Goal: Information Seeking & Learning: Learn about a topic

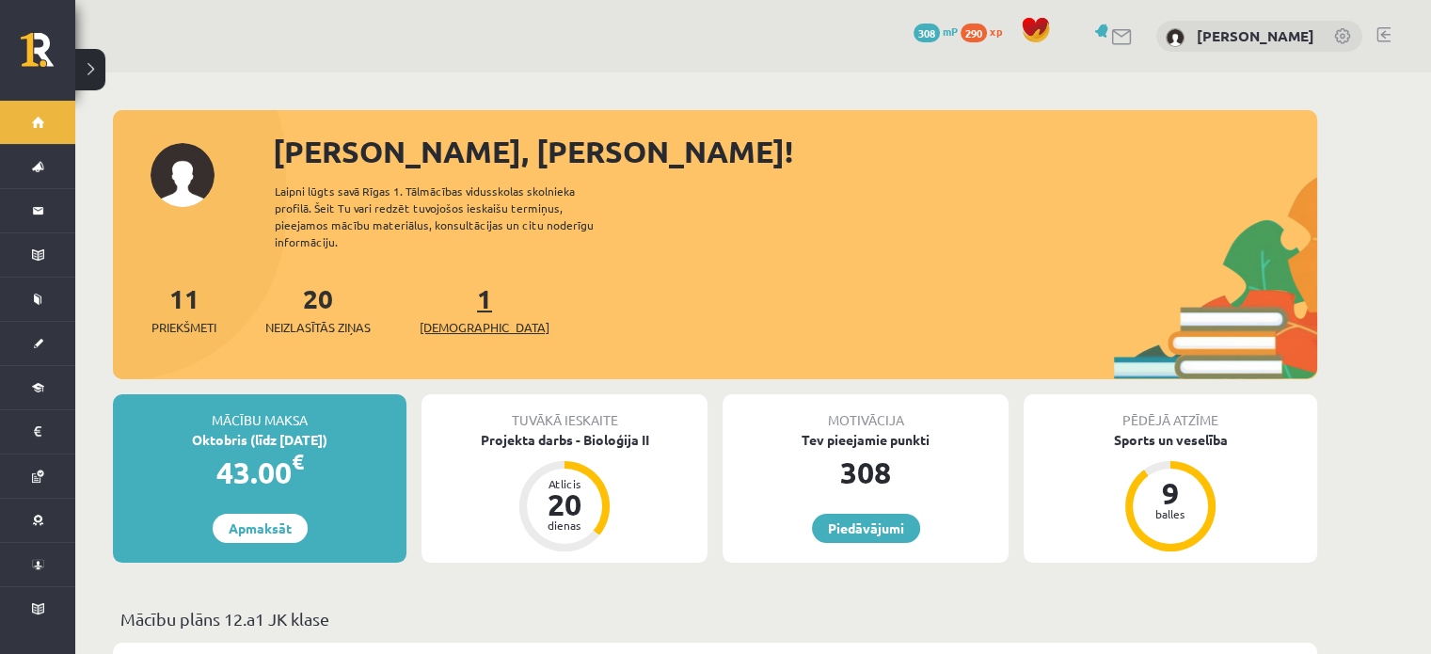
click at [448, 286] on link "1 Ieskaites" at bounding box center [484, 308] width 130 height 55
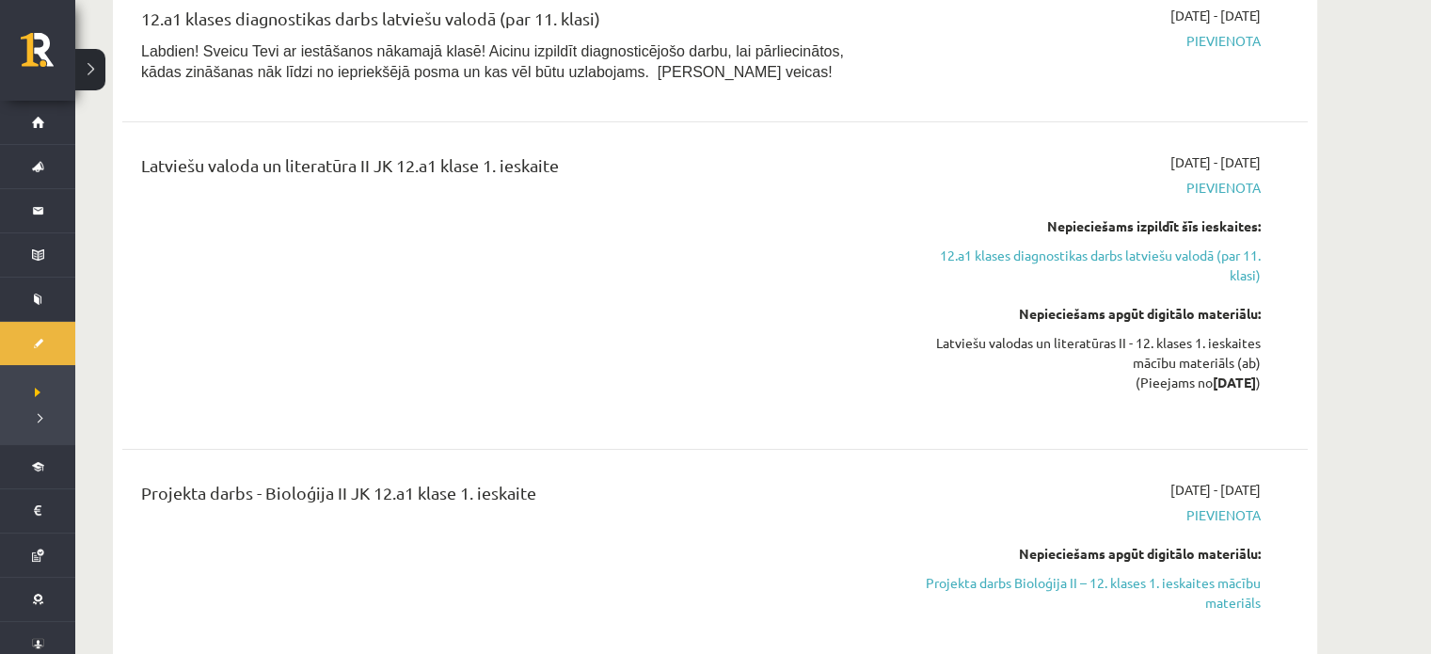
scroll to position [301, 0]
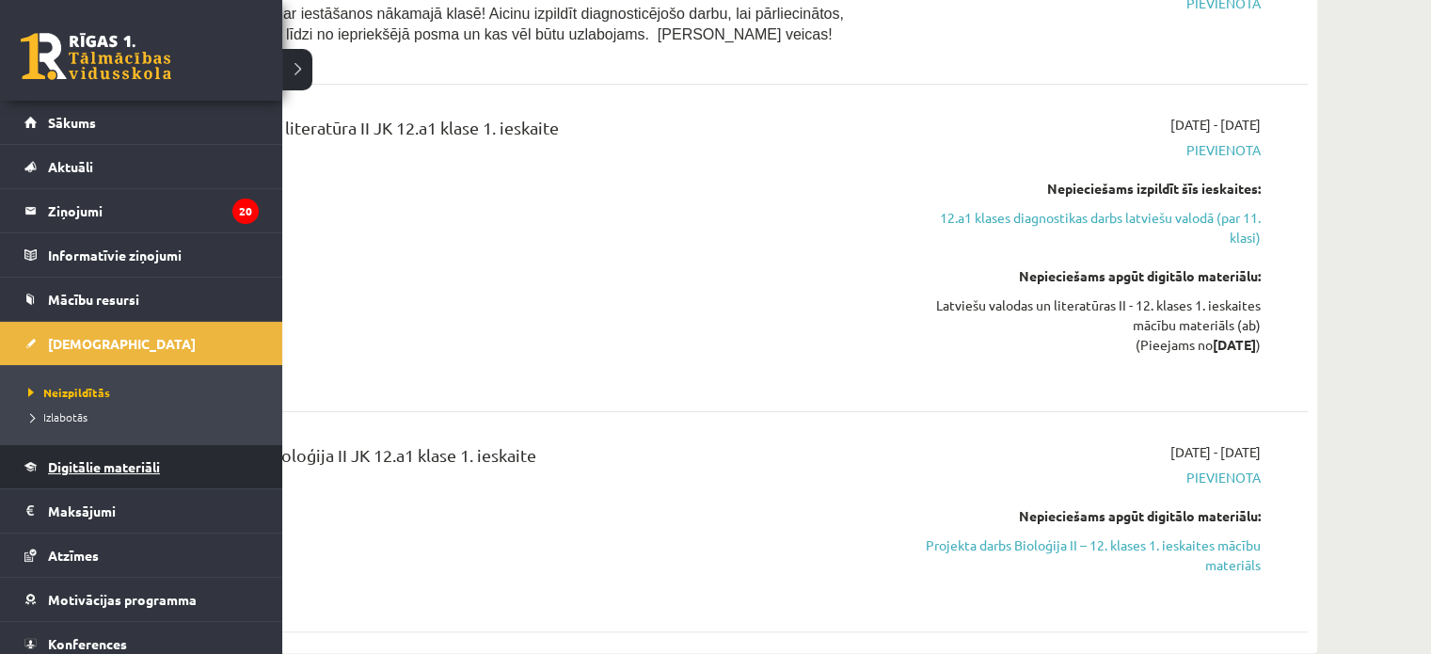
click at [115, 454] on link "Digitālie materiāli" at bounding box center [141, 466] width 234 height 43
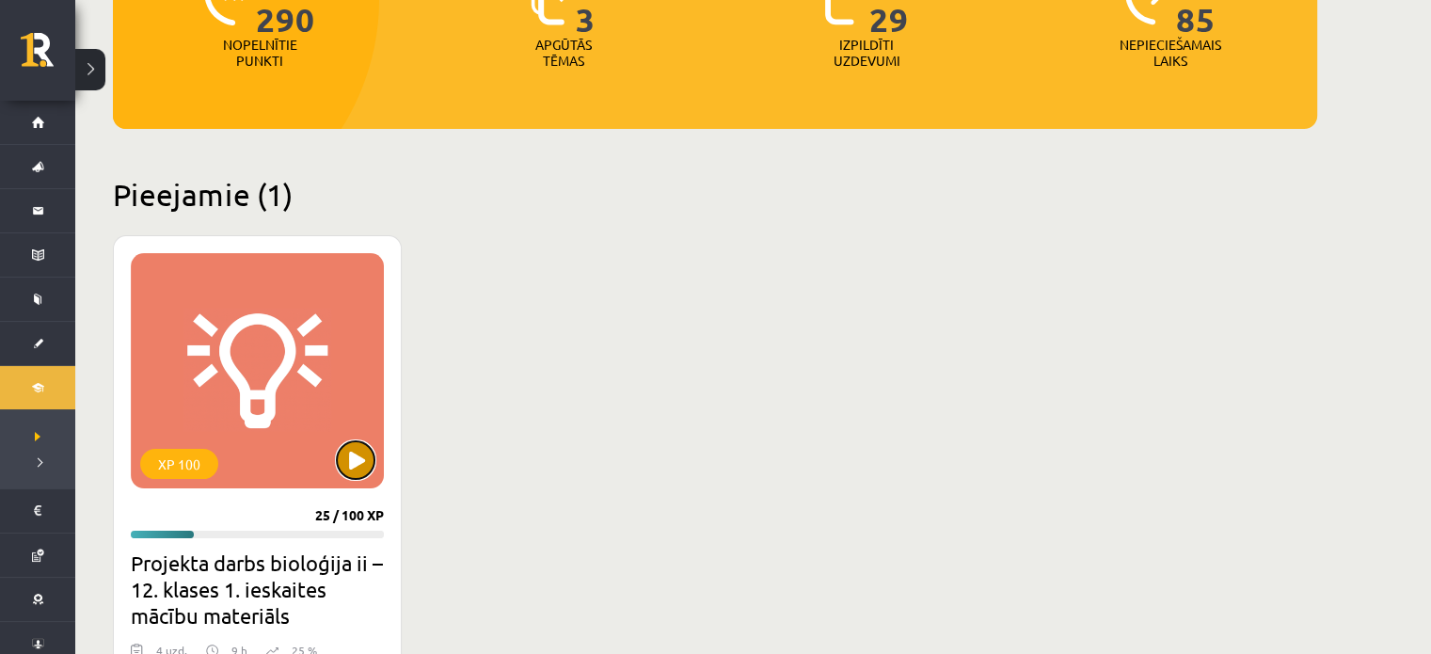
click at [351, 454] on button at bounding box center [356, 460] width 38 height 38
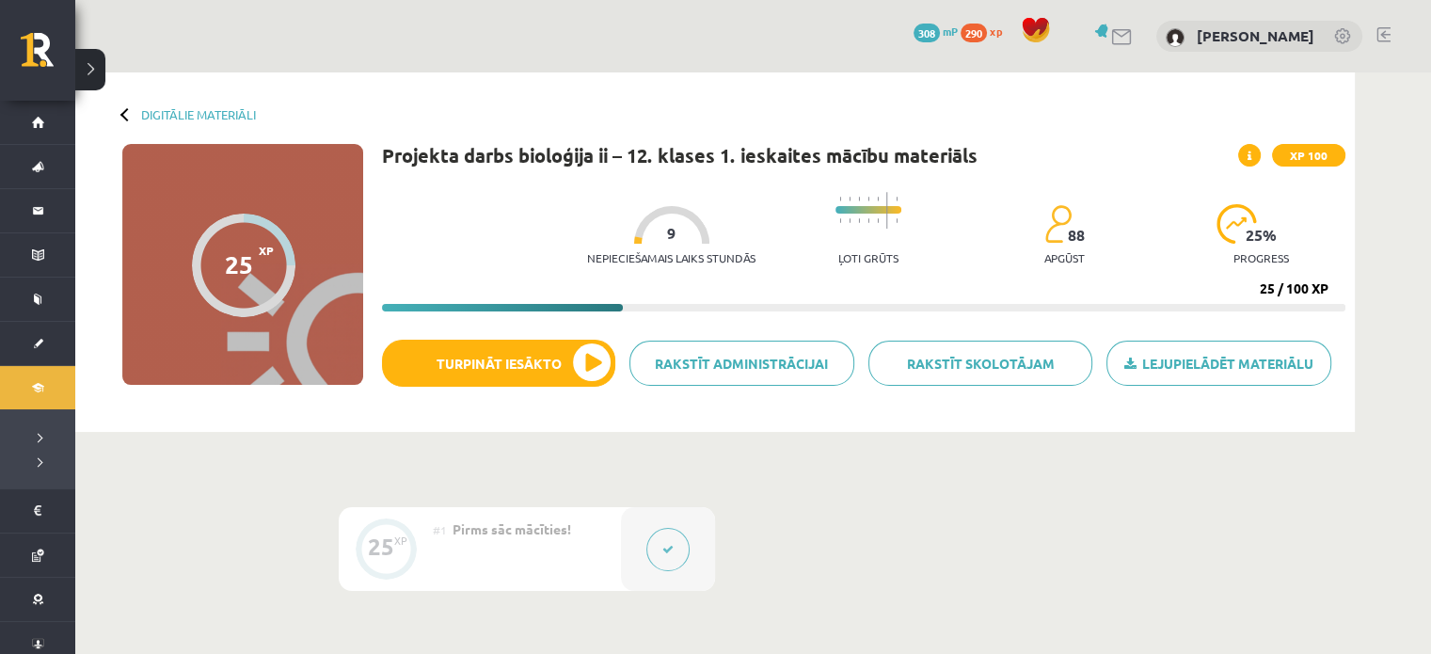
click at [662, 545] on icon at bounding box center [667, 549] width 11 height 11
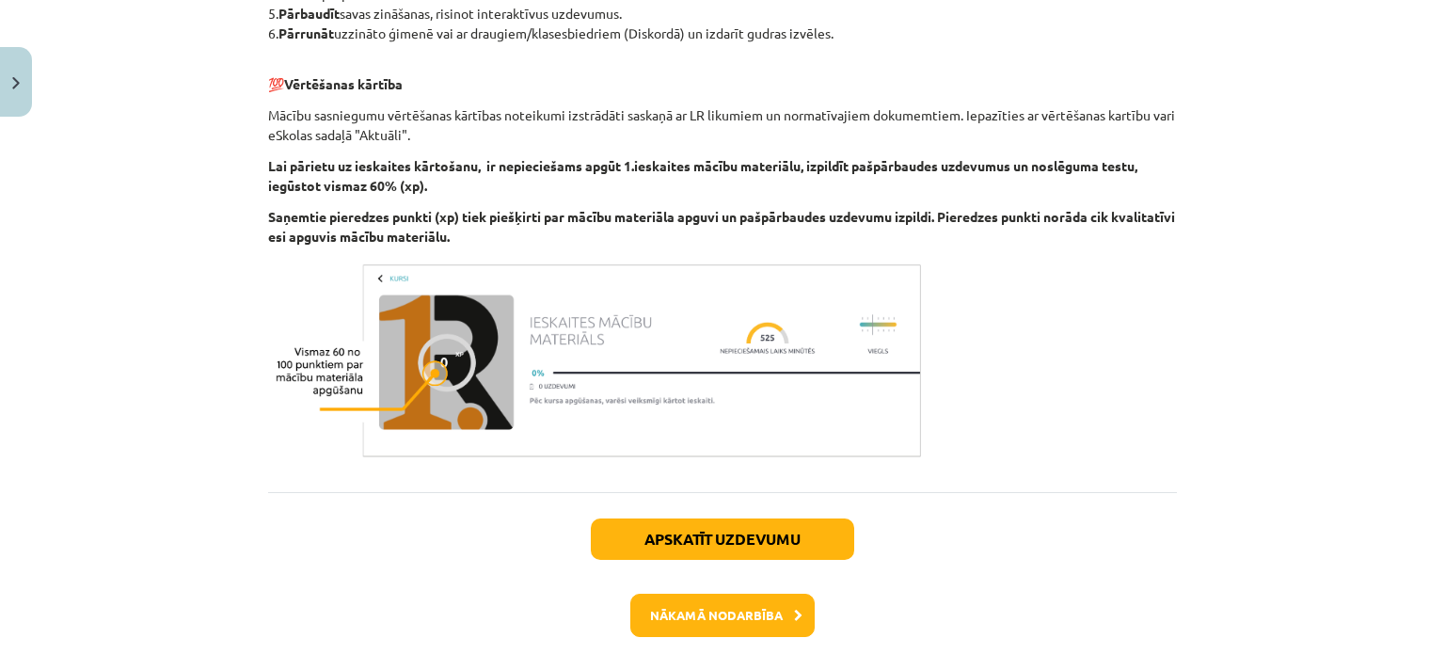
scroll to position [669, 0]
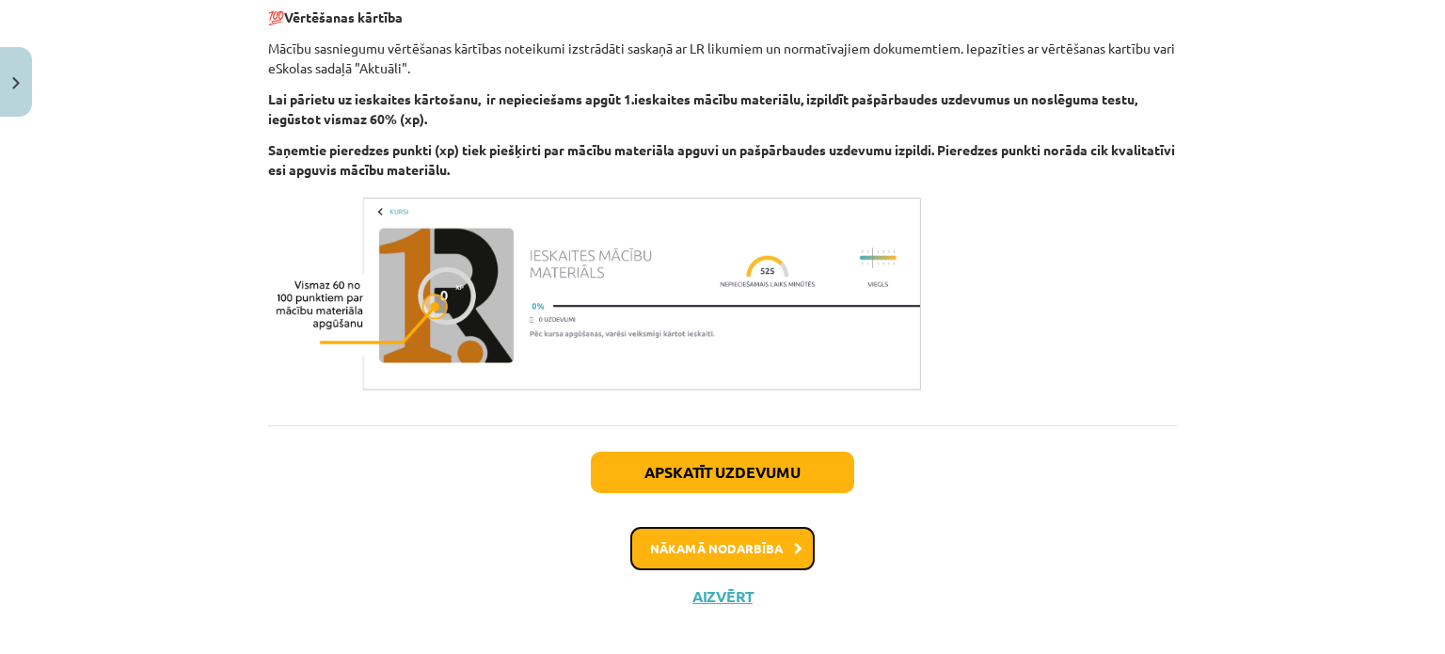
click at [724, 530] on button "Nākamā nodarbība" at bounding box center [722, 548] width 184 height 43
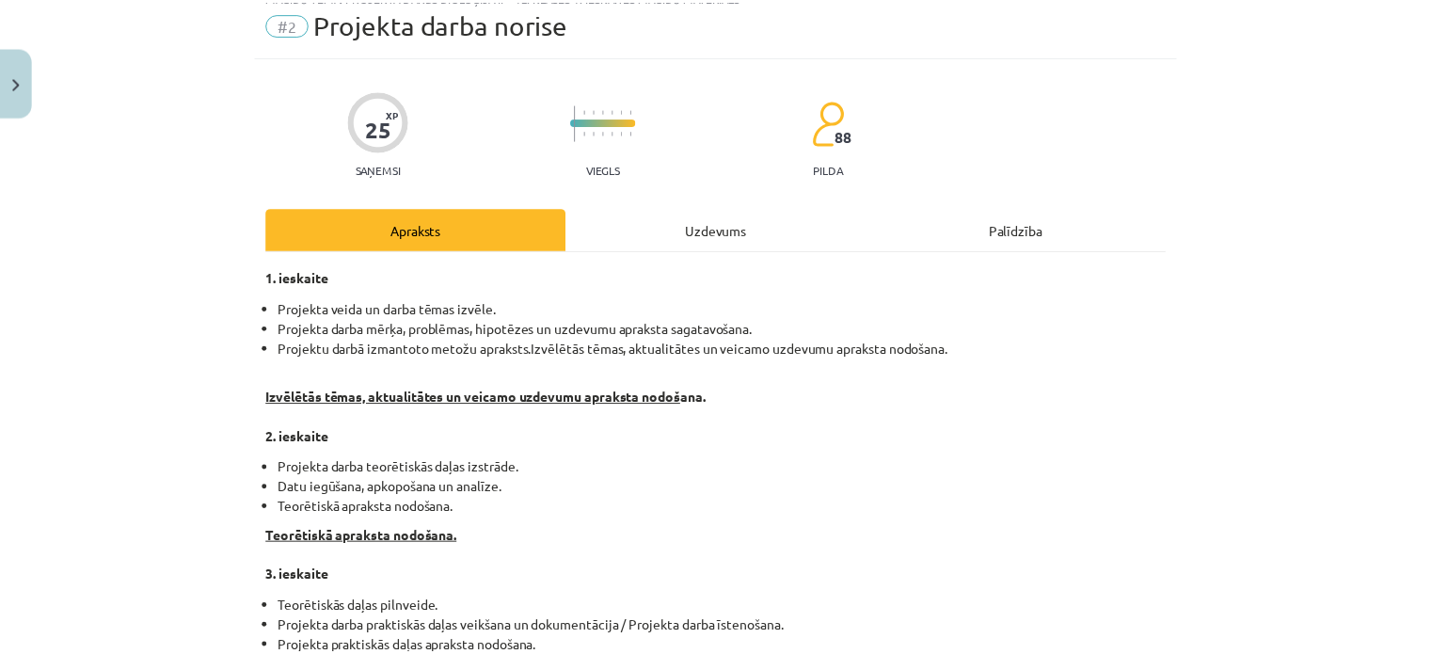
scroll to position [0, 0]
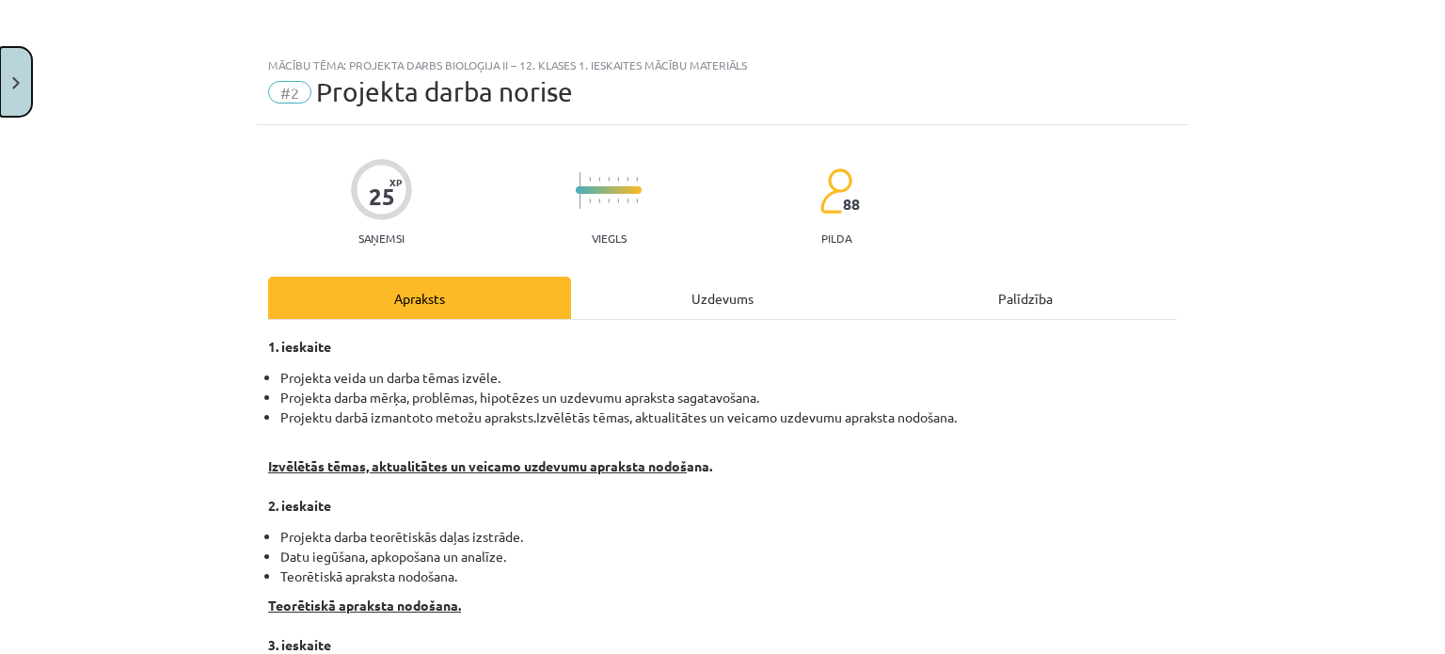
click at [3, 81] on button "Close" at bounding box center [16, 82] width 32 height 70
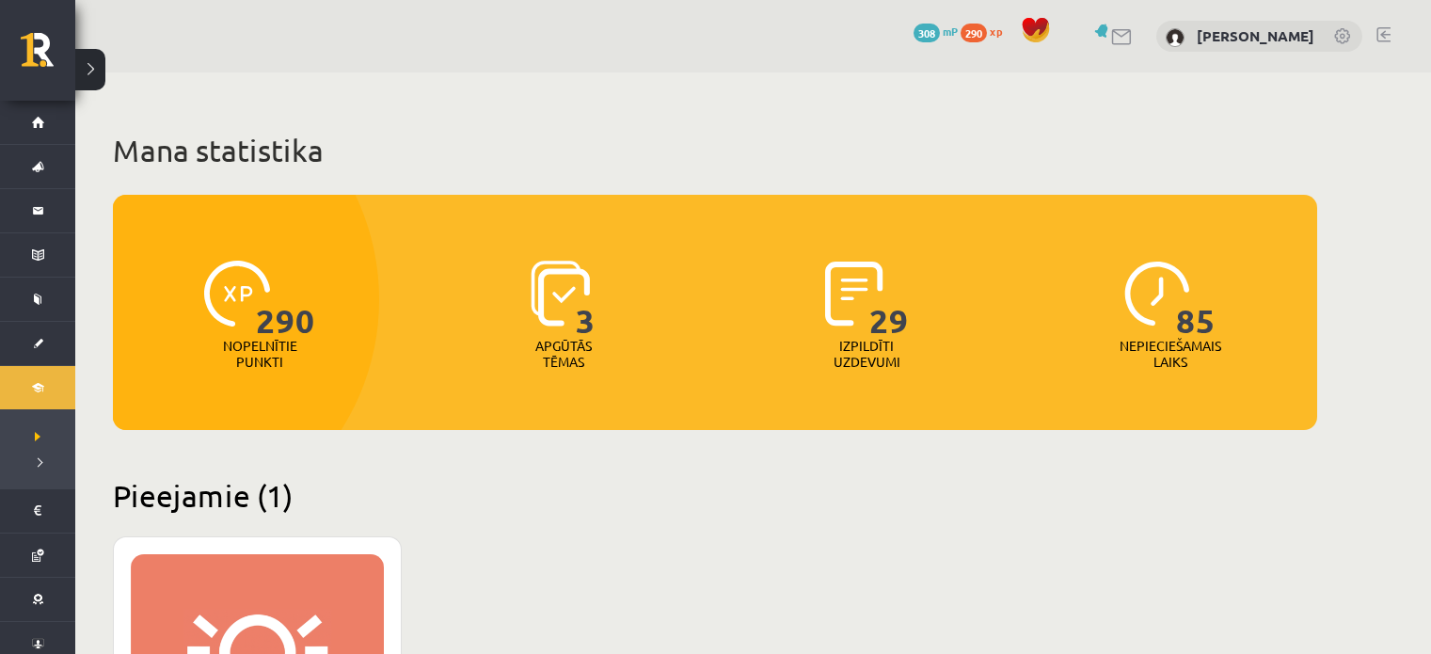
scroll to position [301, 0]
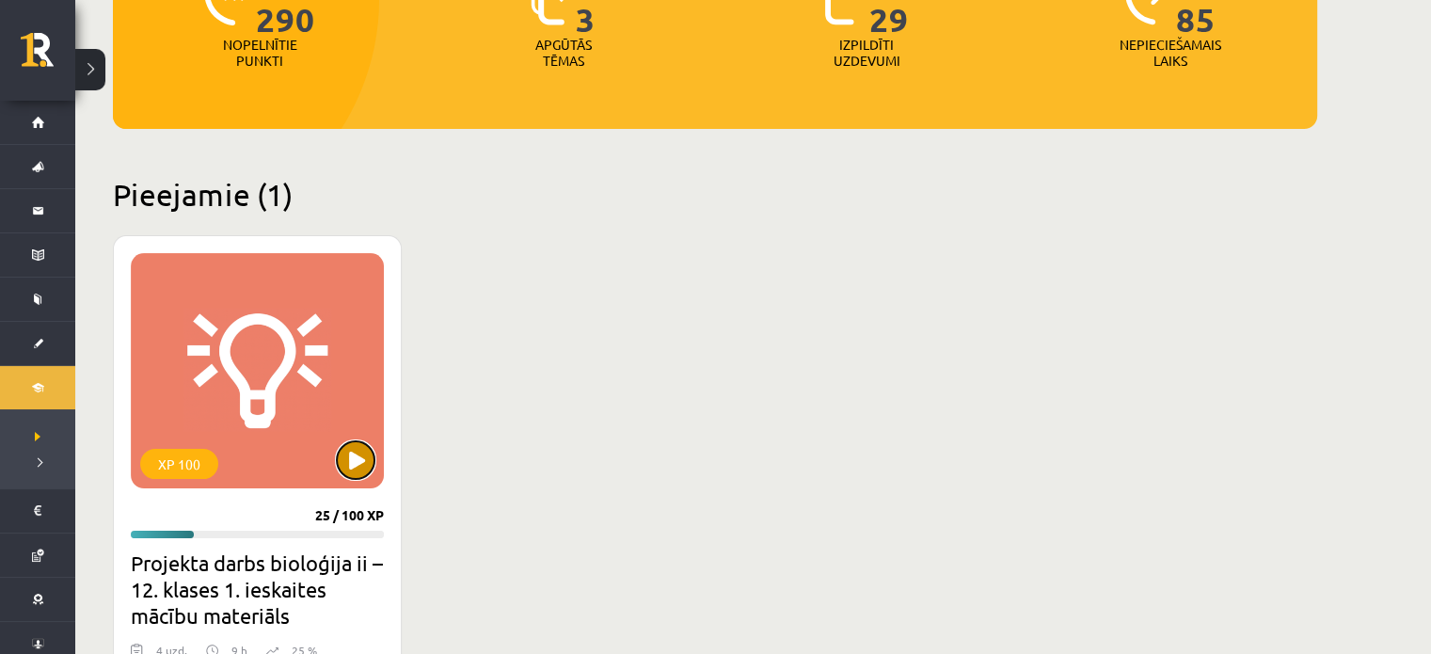
click at [357, 463] on button at bounding box center [356, 460] width 38 height 38
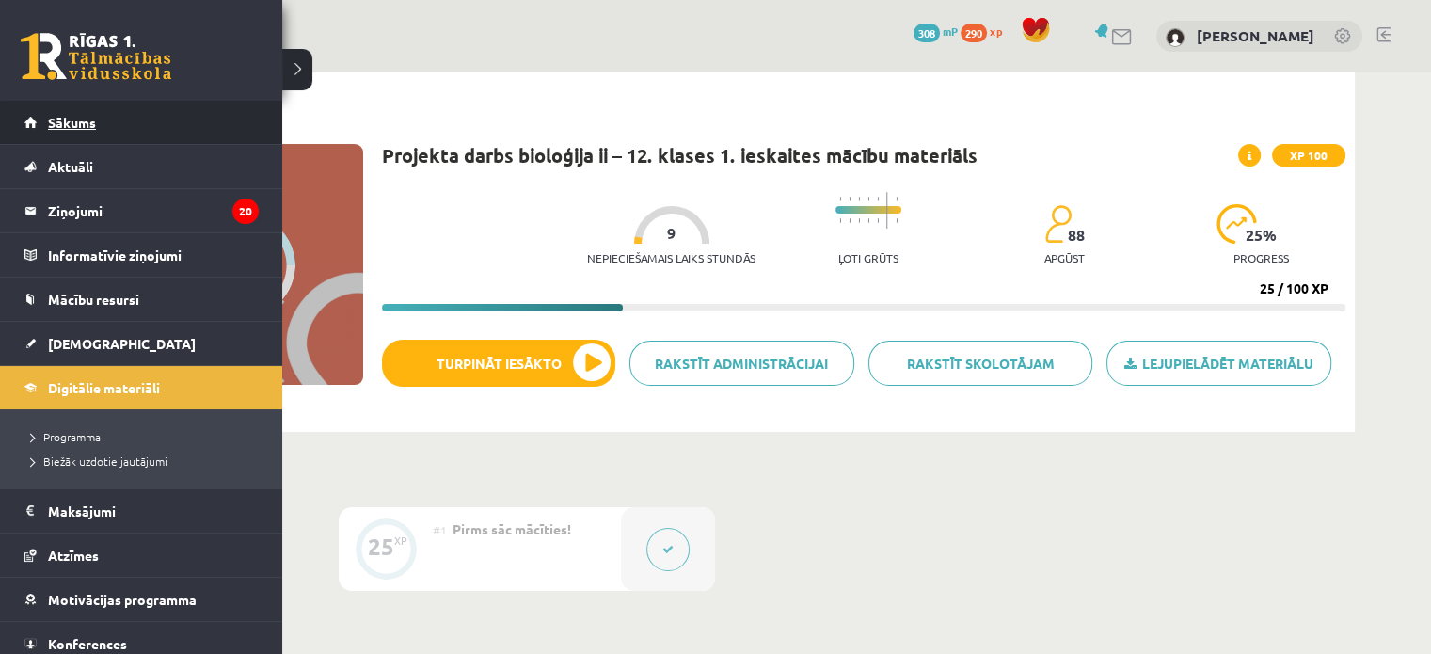
click at [44, 120] on link "Sākums" at bounding box center [141, 122] width 234 height 43
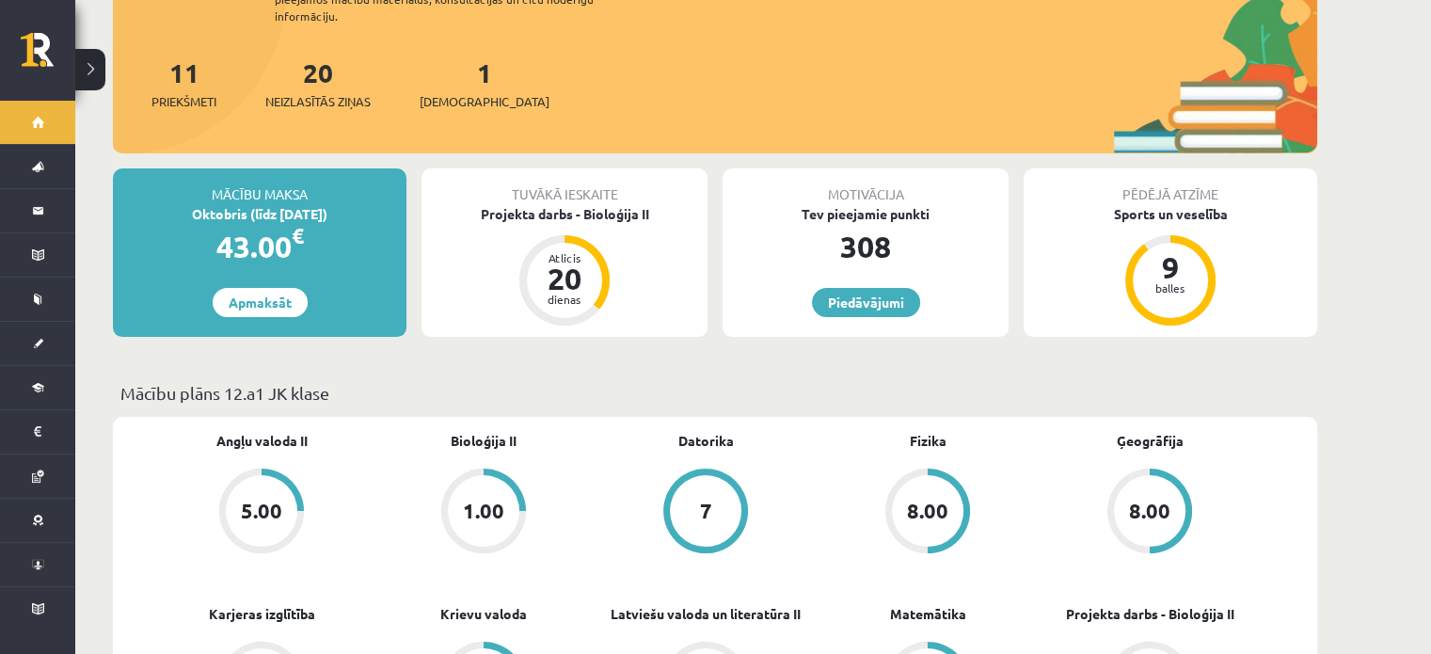
scroll to position [218, 0]
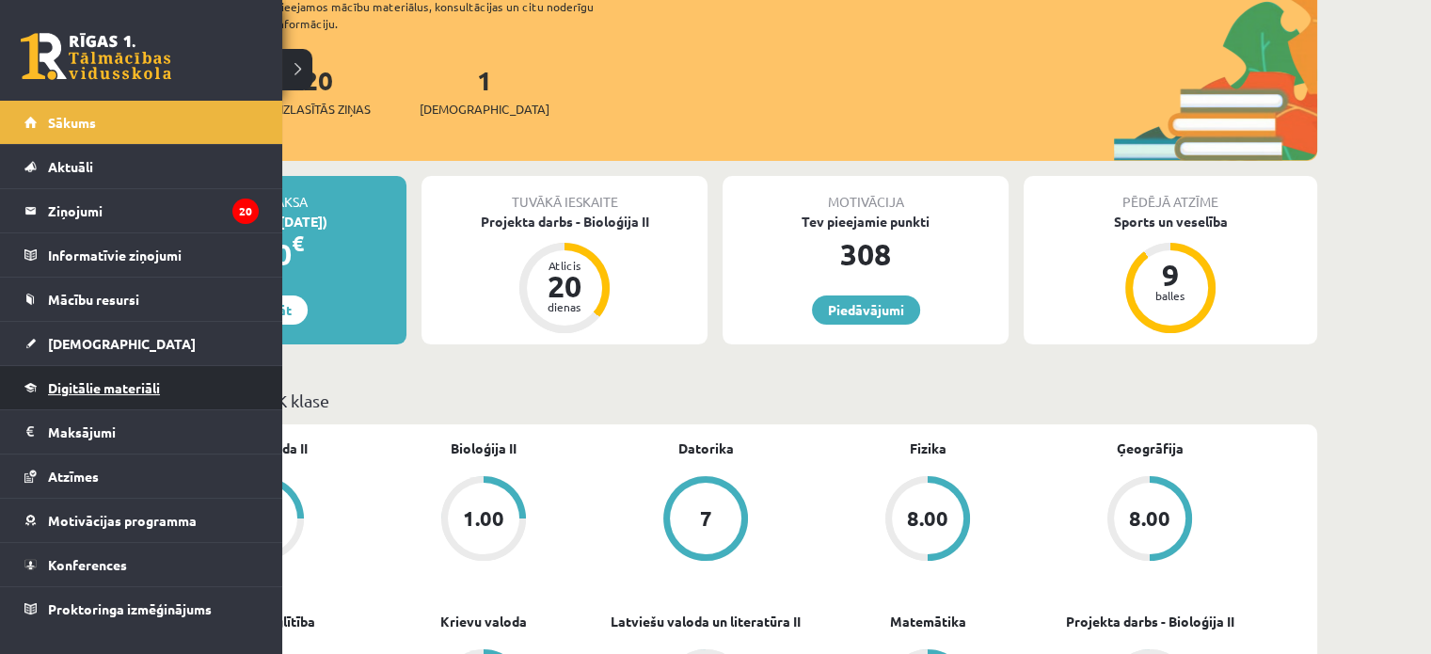
click at [109, 377] on link "Digitālie materiāli" at bounding box center [141, 387] width 234 height 43
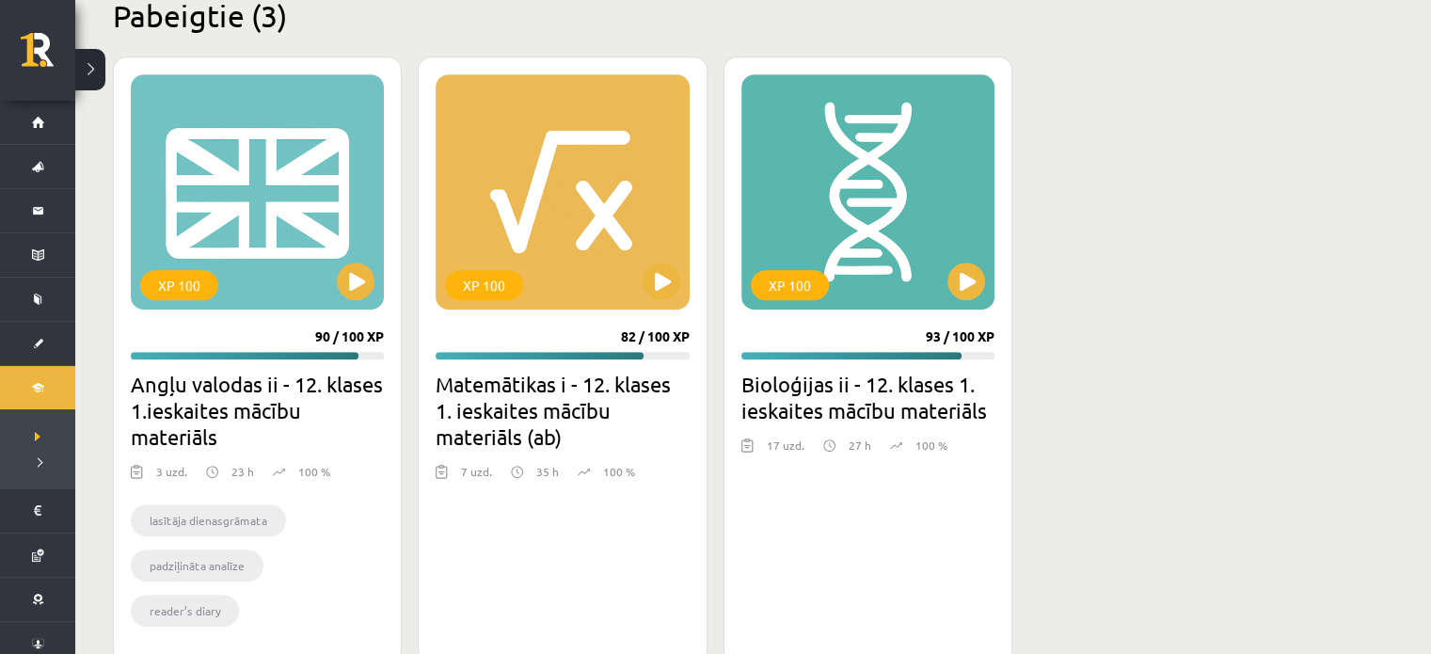
scroll to position [1106, 0]
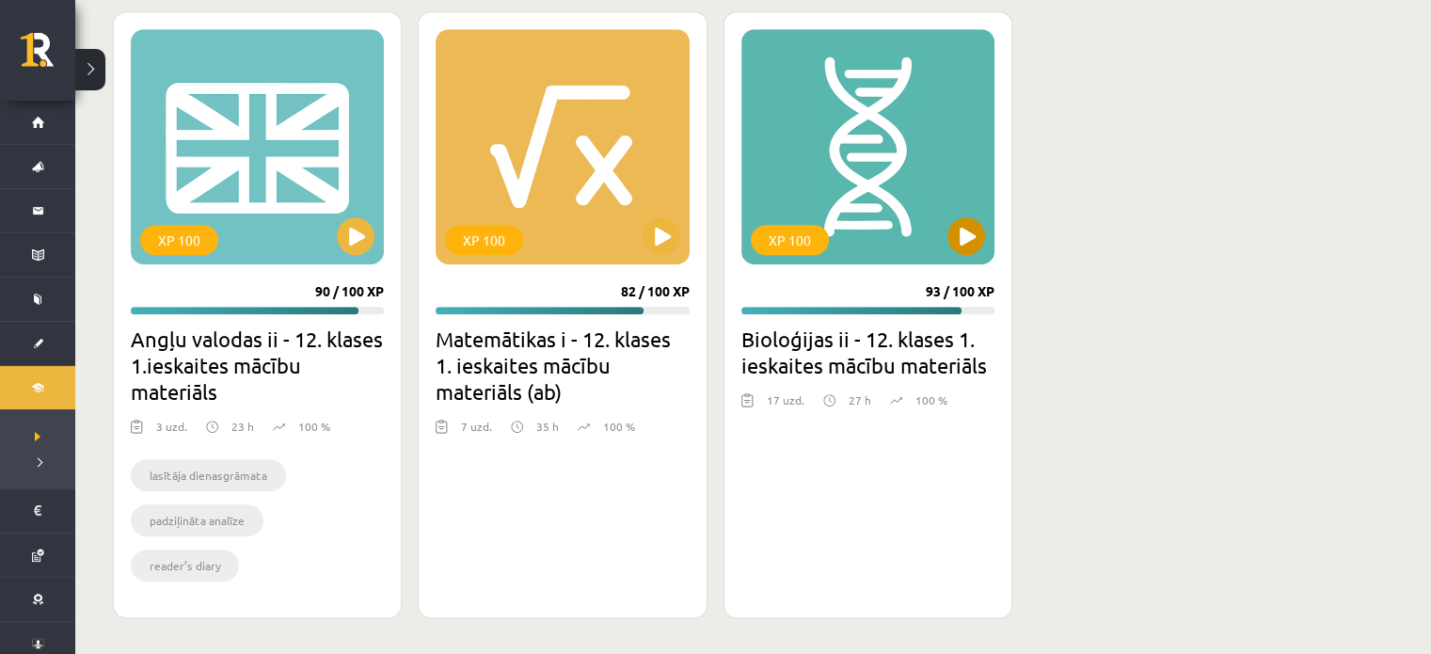
click at [936, 236] on div "XP 100" at bounding box center [867, 146] width 253 height 235
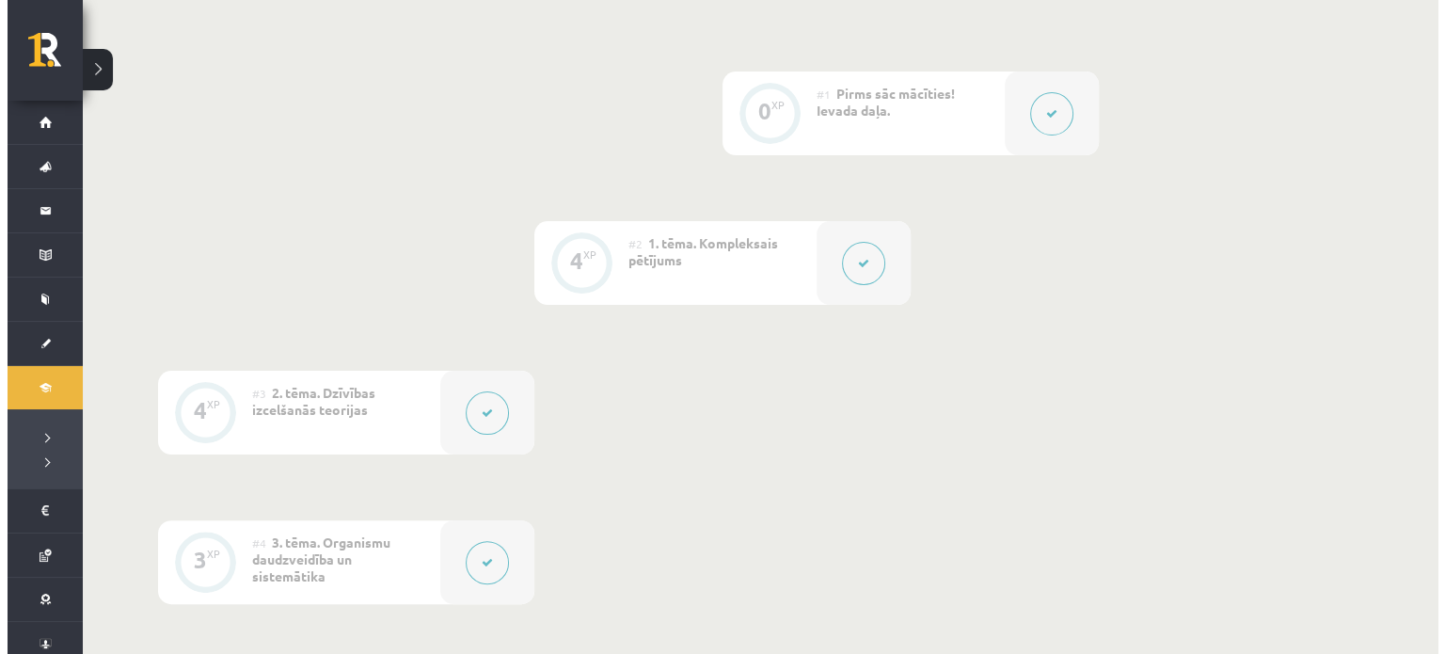
scroll to position [443, 0]
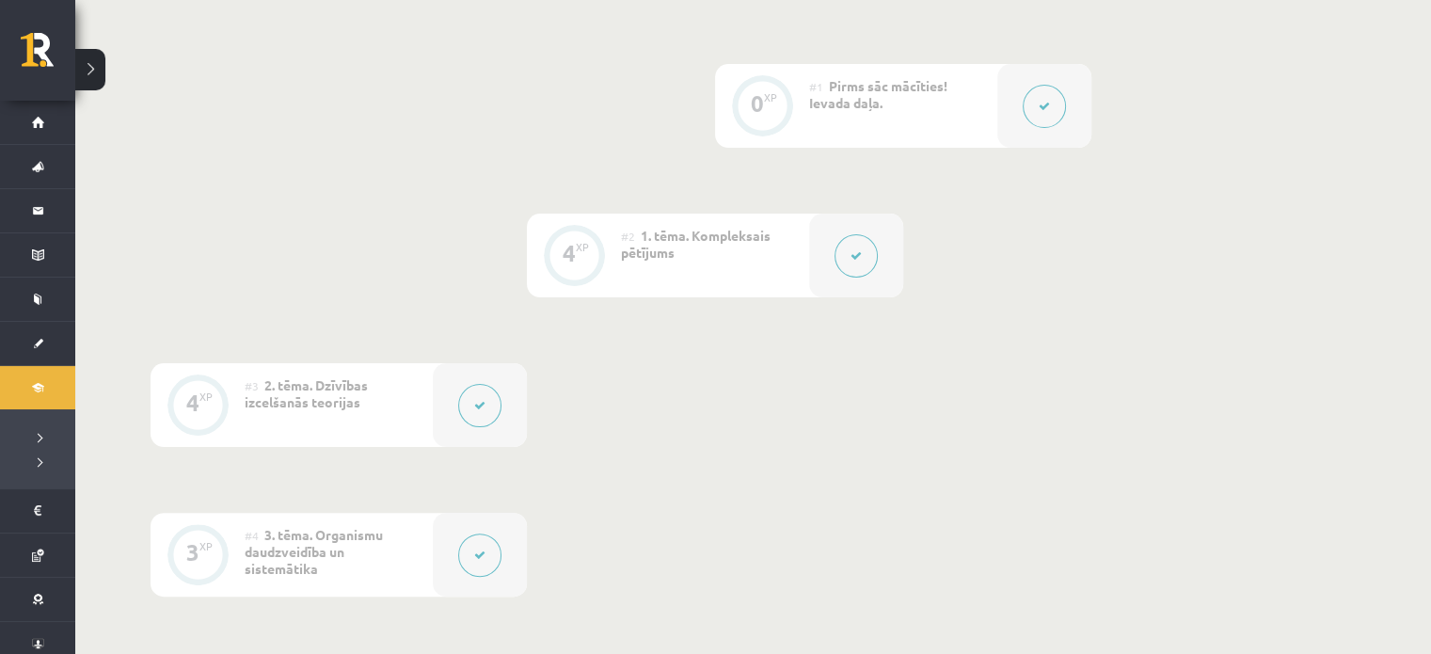
click at [1044, 98] on button at bounding box center [1043, 106] width 43 height 43
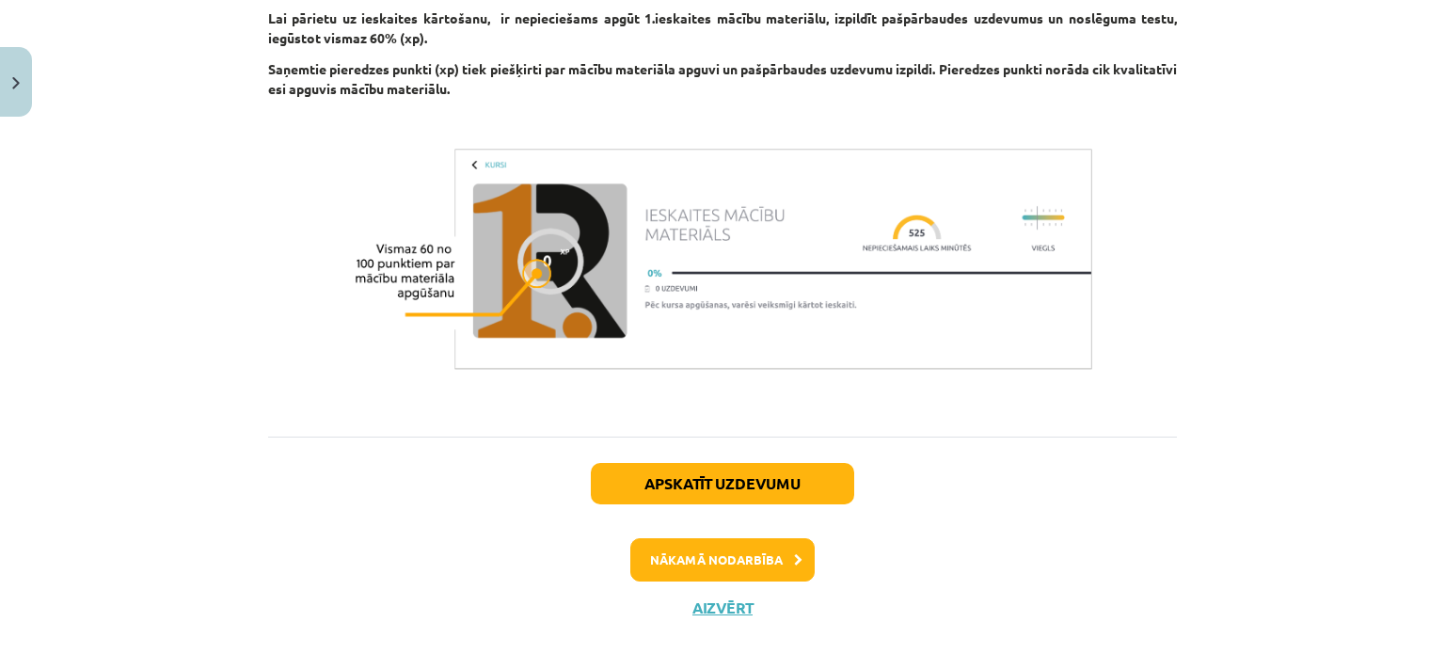
scroll to position [1504, 0]
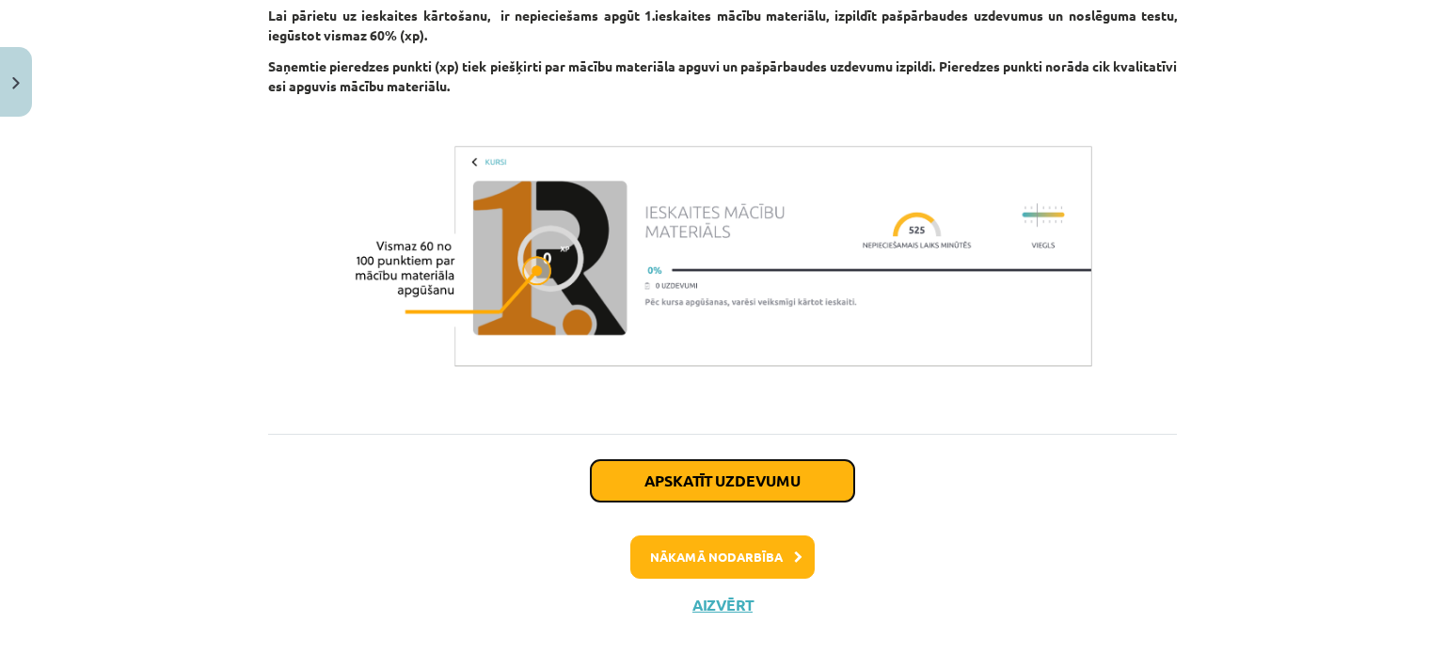
click at [706, 485] on button "Apskatīt uzdevumu" at bounding box center [722, 480] width 263 height 41
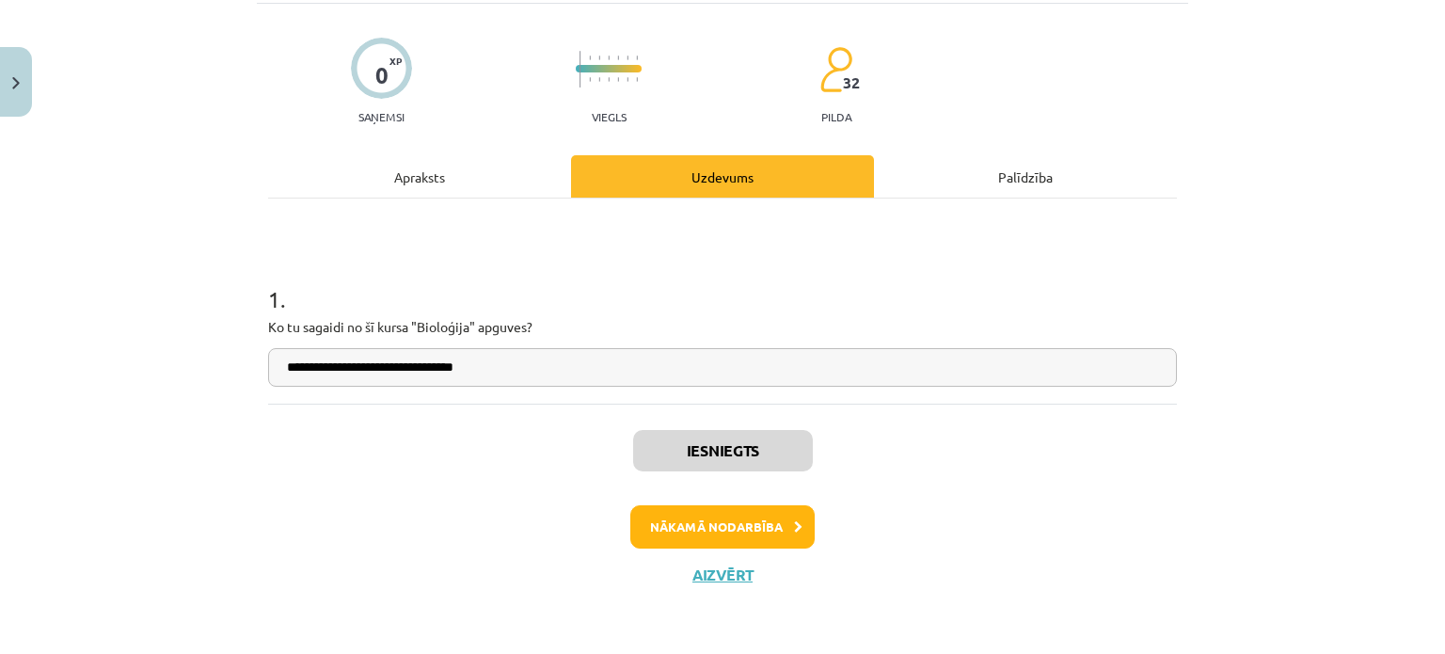
scroll to position [47, 0]
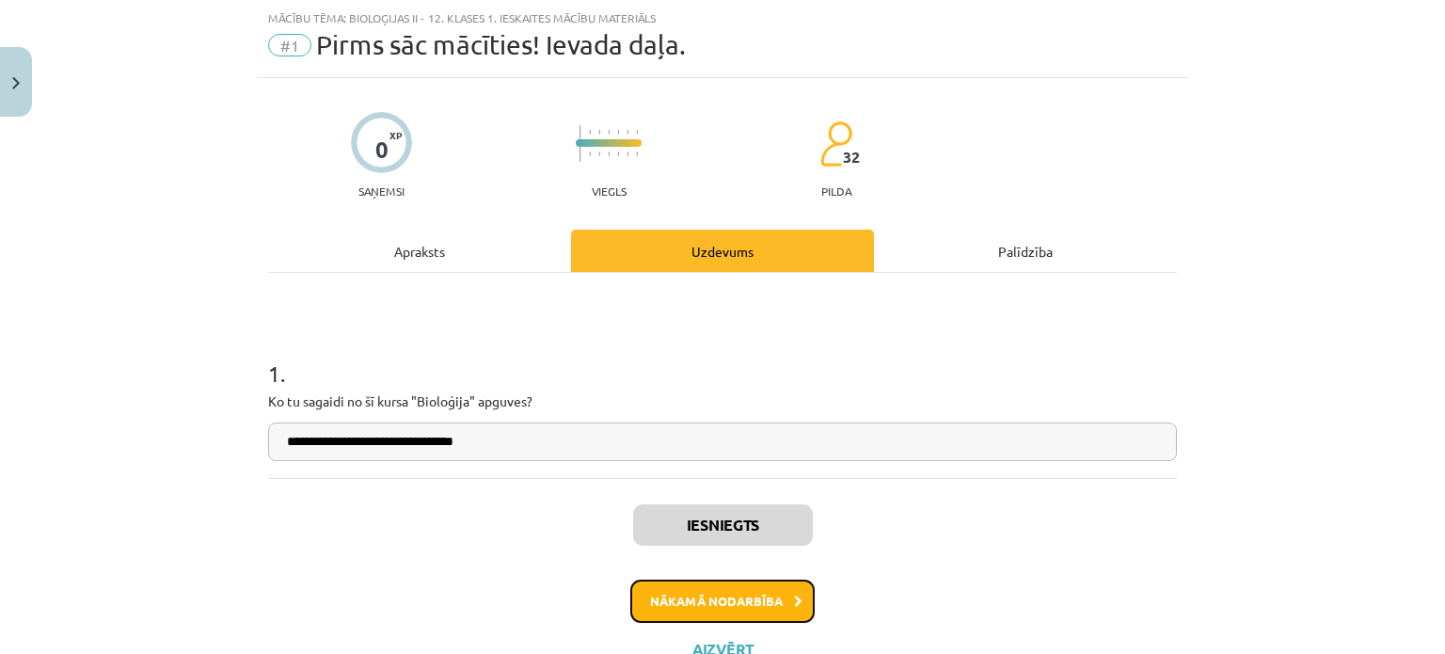
click at [707, 594] on button "Nākamā nodarbība" at bounding box center [722, 600] width 184 height 43
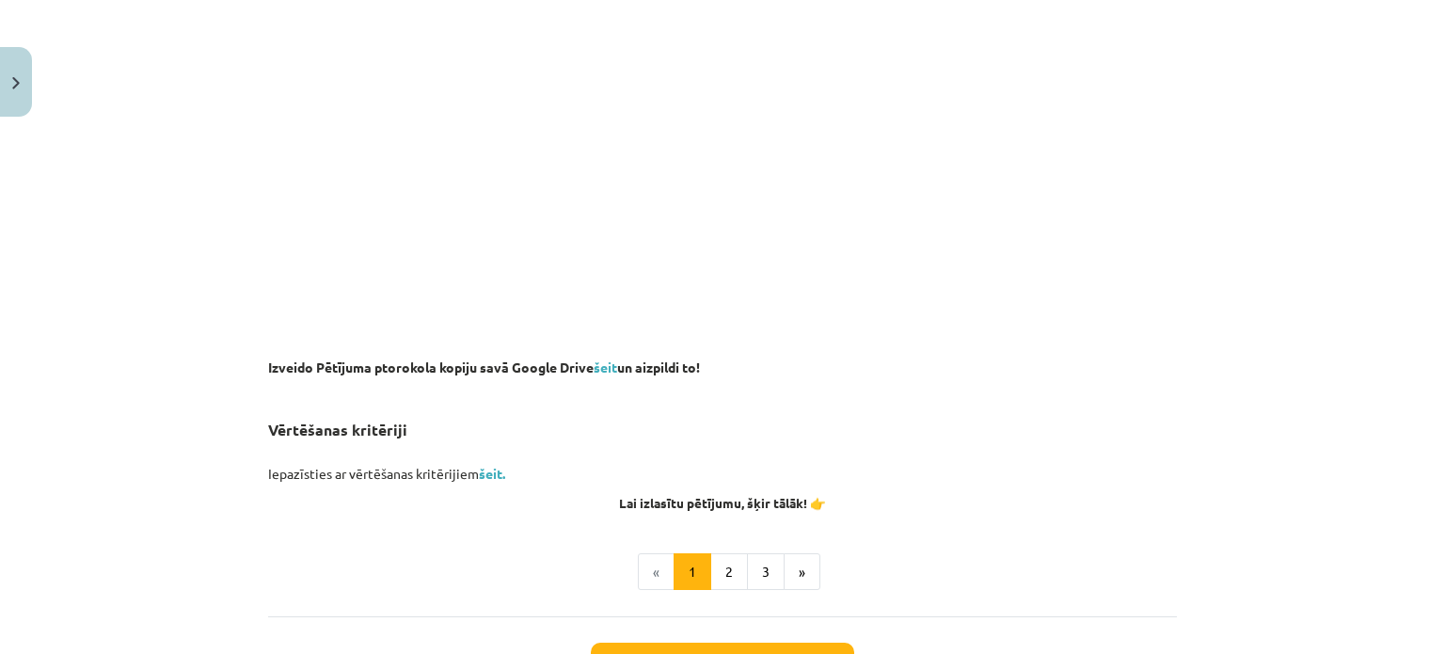
scroll to position [1297, 0]
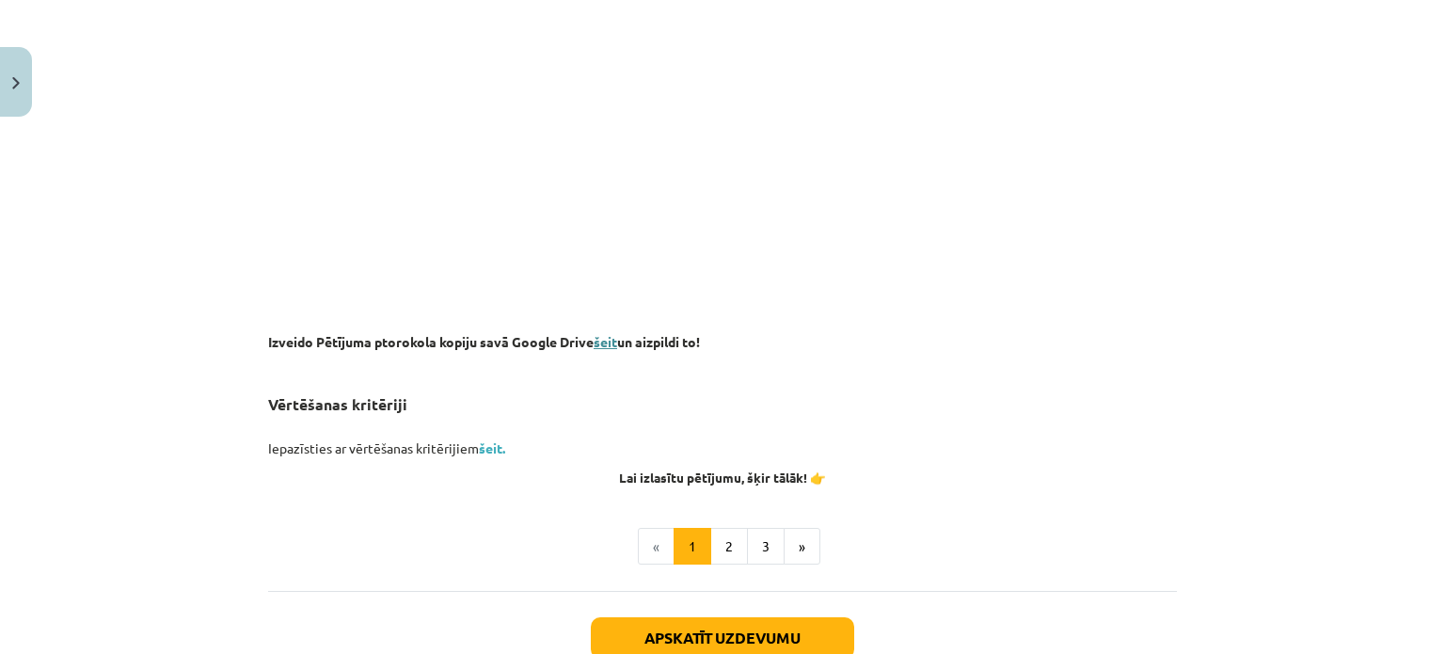
click at [601, 338] on link "šeit" at bounding box center [605, 341] width 24 height 17
click at [783, 547] on button "»" at bounding box center [801, 547] width 37 height 38
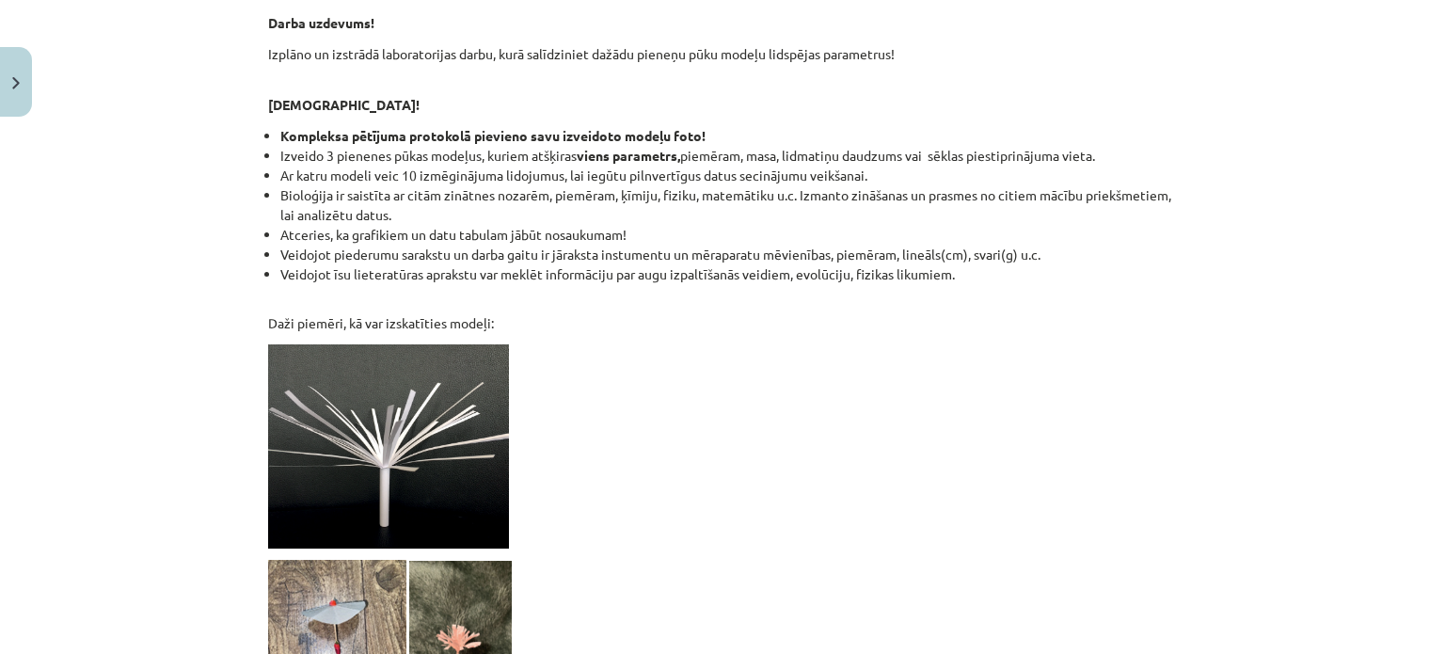
scroll to position [1776, 0]
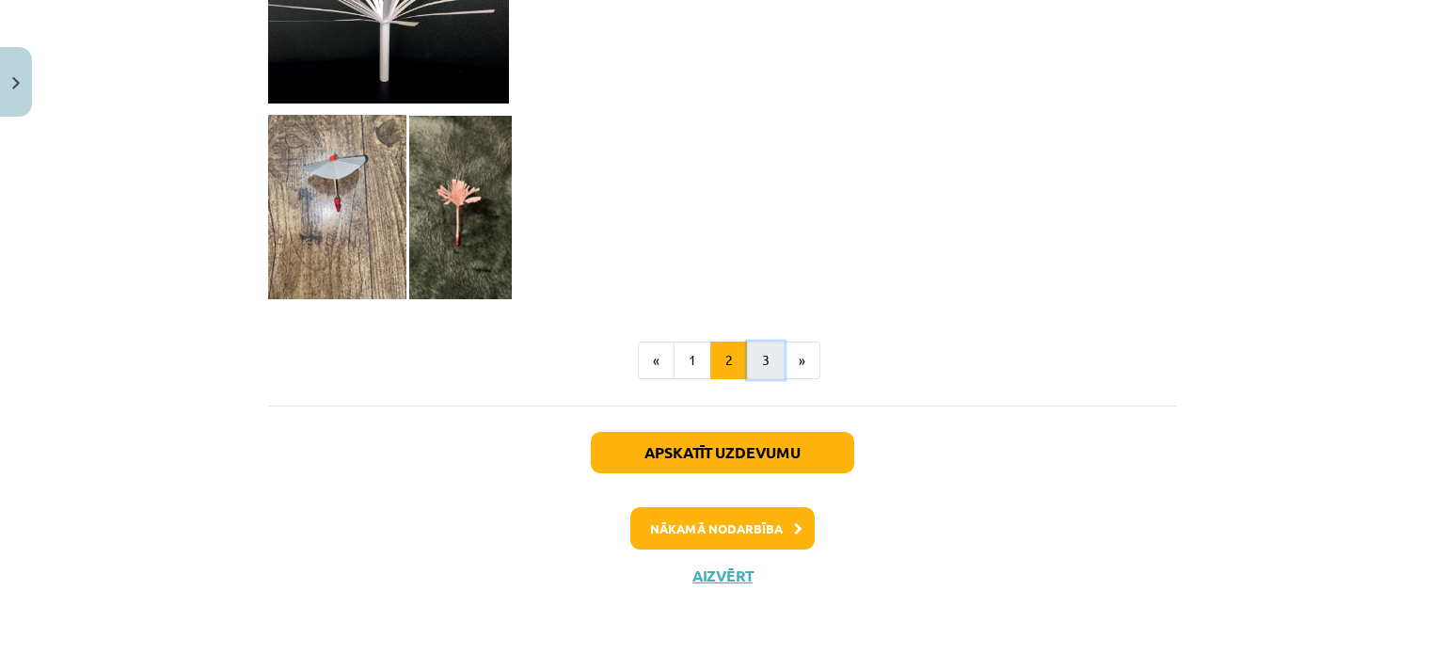
click at [755, 366] on button "3" at bounding box center [766, 360] width 38 height 38
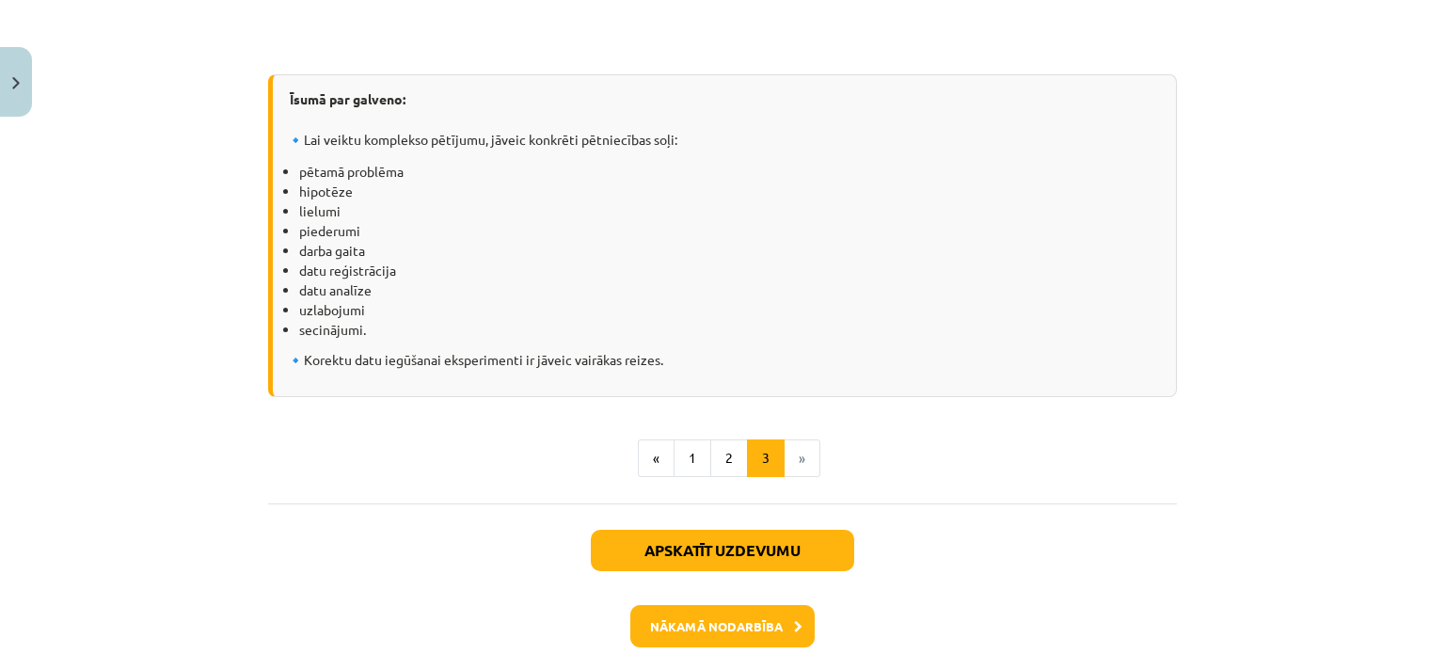
scroll to position [2581, 0]
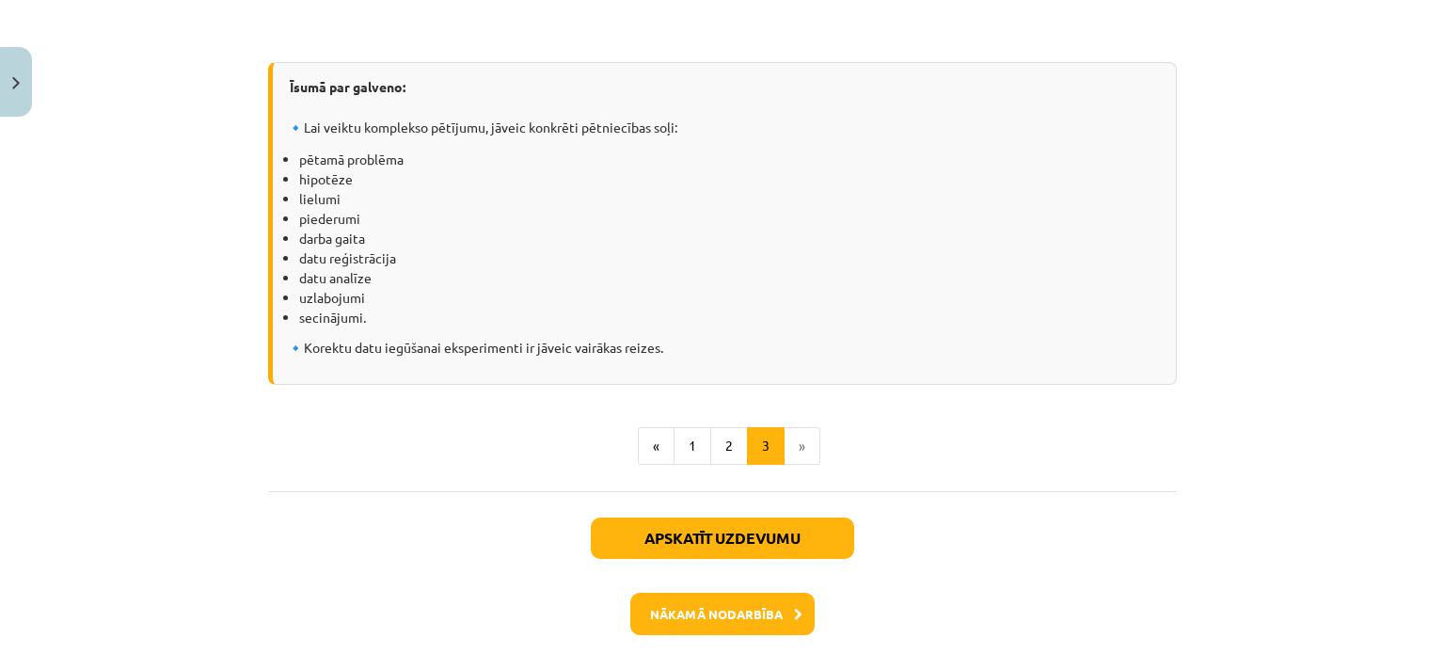
click at [790, 465] on li "»" at bounding box center [802, 446] width 36 height 38
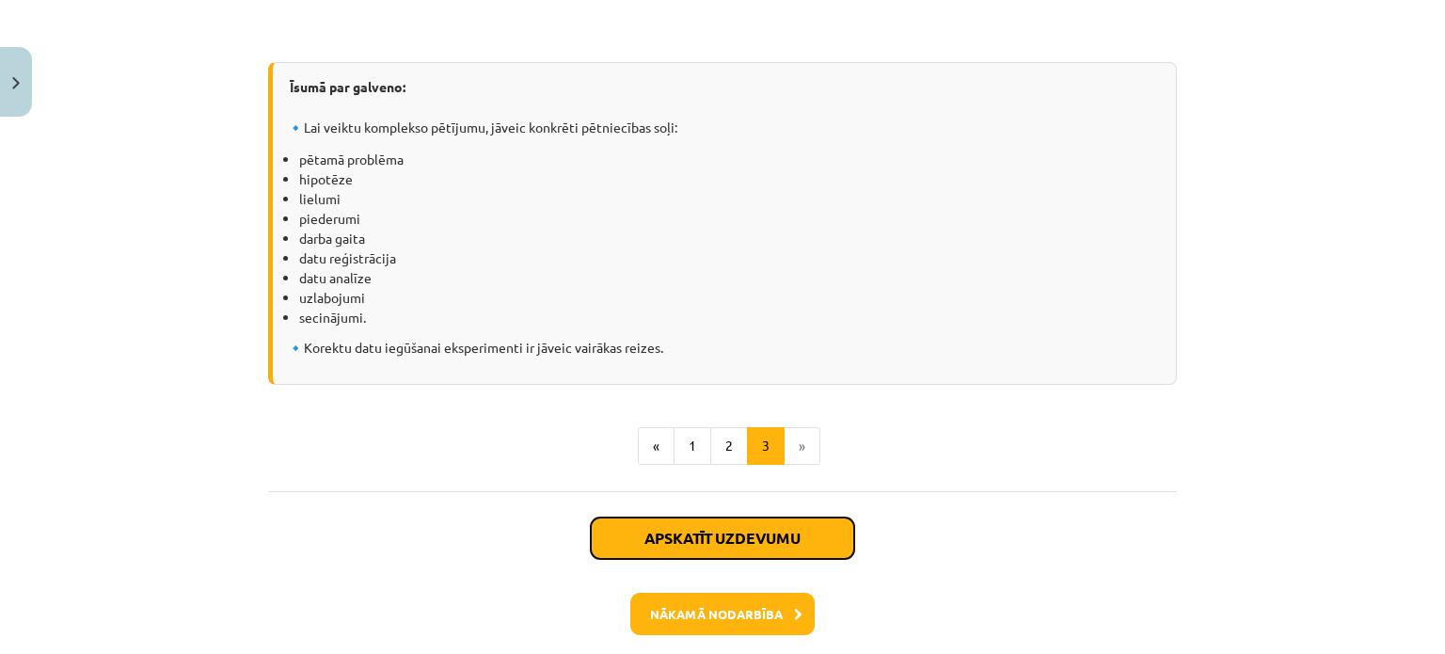
click at [695, 552] on button "Apskatīt uzdevumu" at bounding box center [722, 537] width 263 height 41
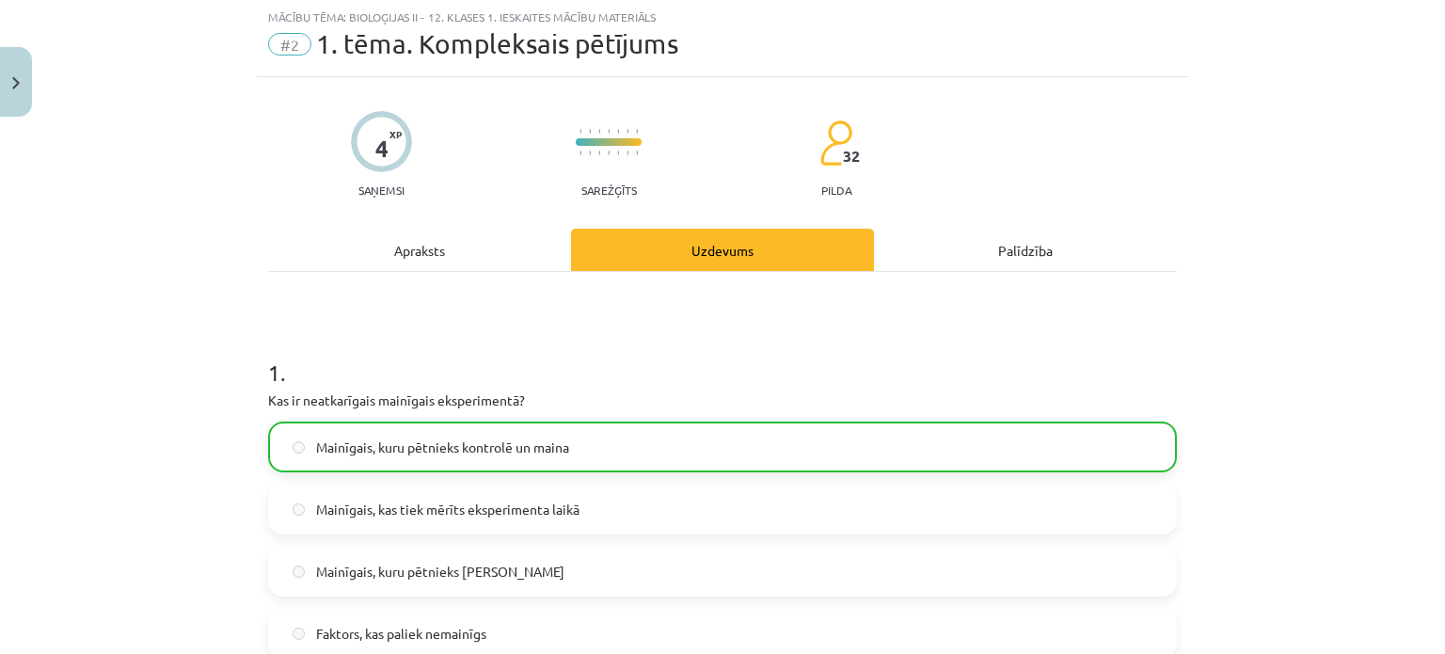
scroll to position [47, 0]
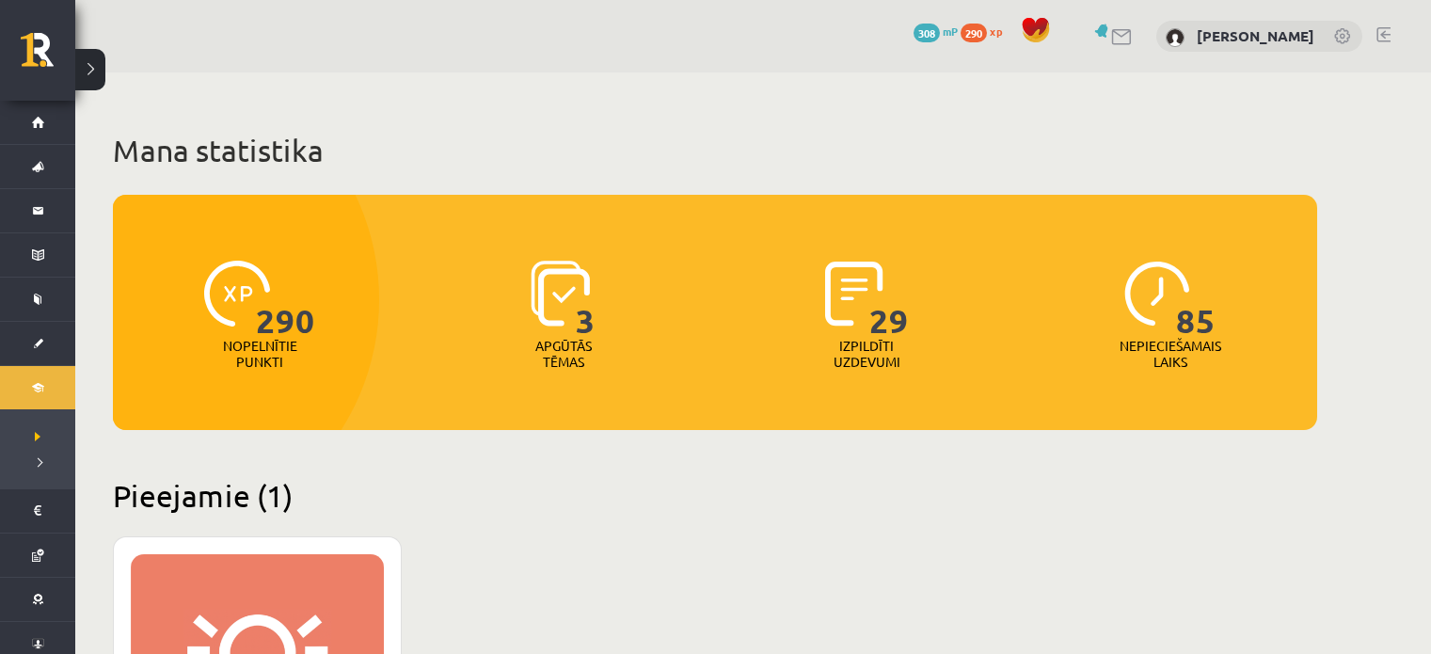
scroll to position [1106, 0]
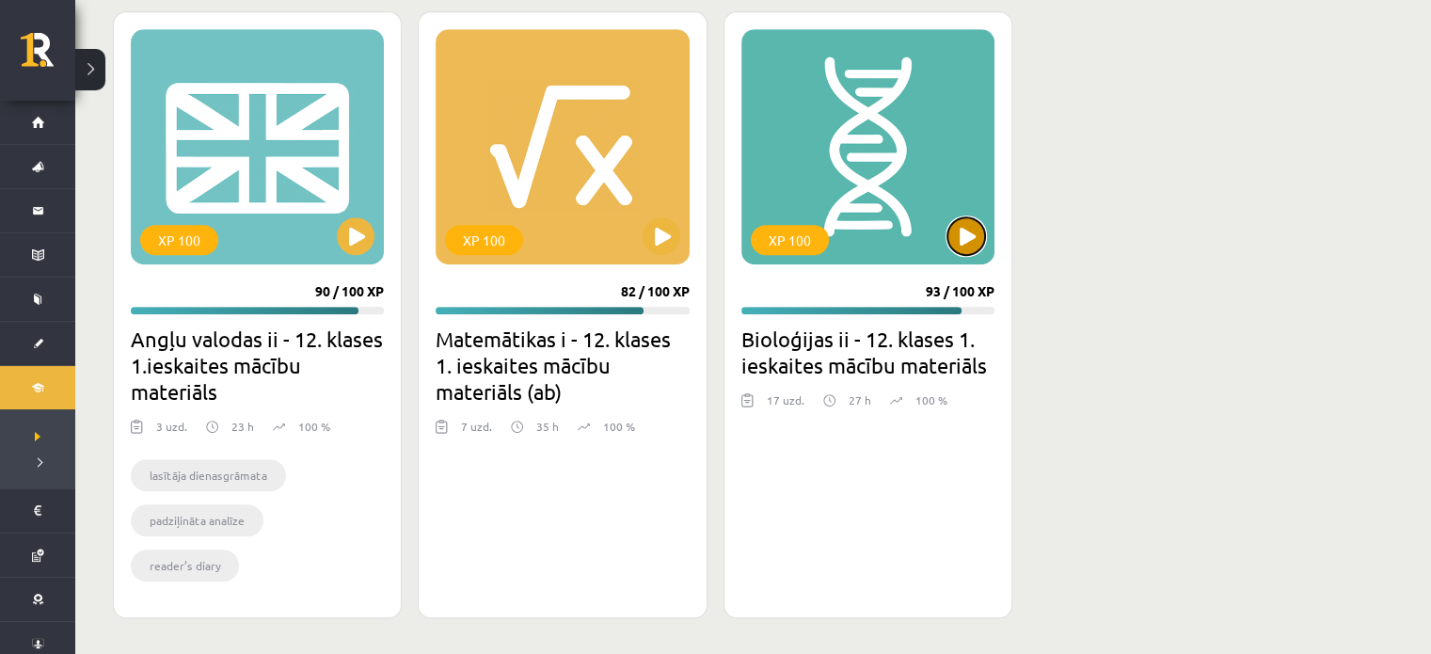
click at [972, 233] on button at bounding box center [966, 236] width 38 height 38
click at [888, 116] on div "XP 100" at bounding box center [867, 146] width 253 height 235
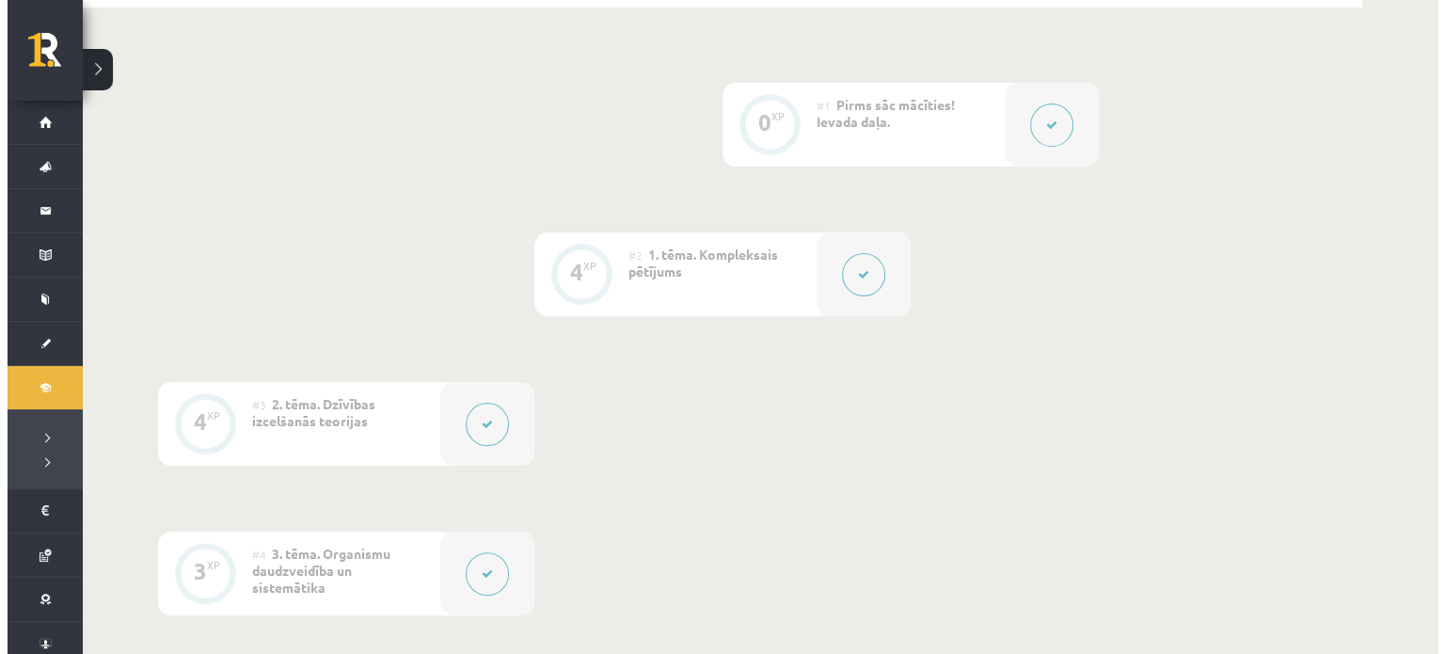
scroll to position [384, 0]
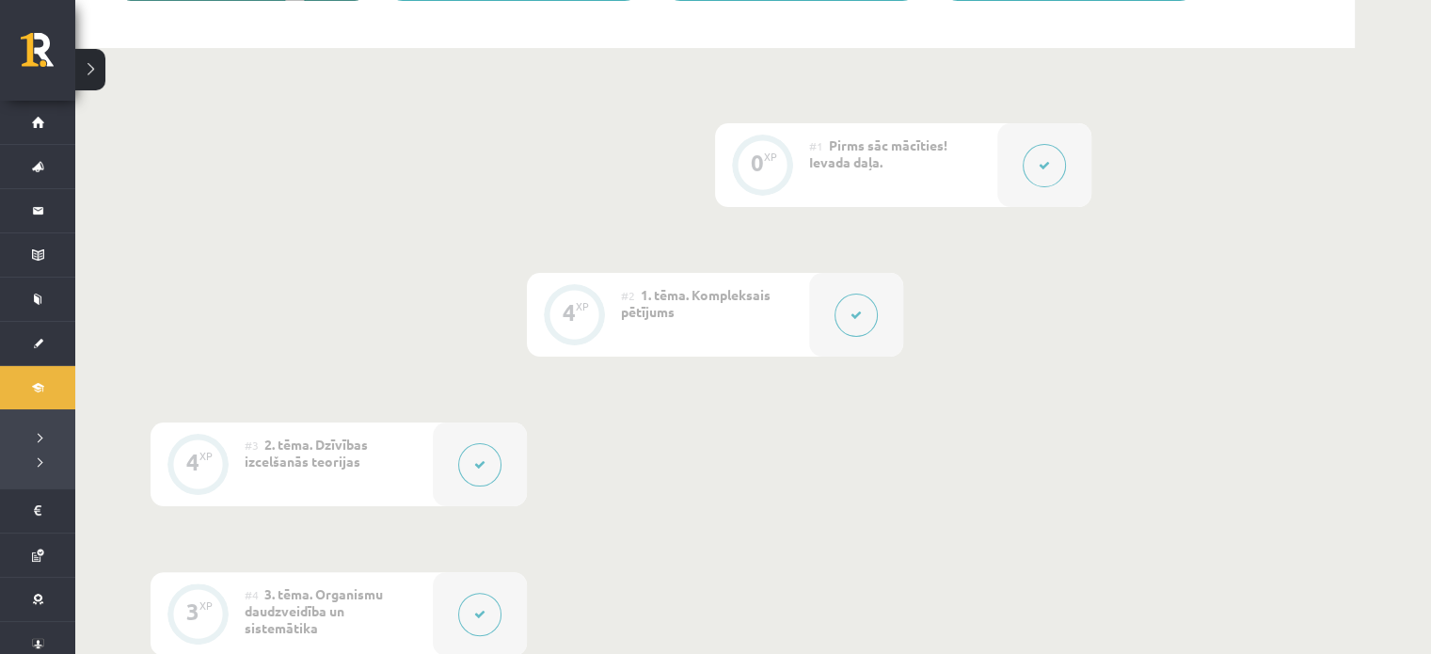
click at [1075, 143] on div at bounding box center [1044, 165] width 94 height 84
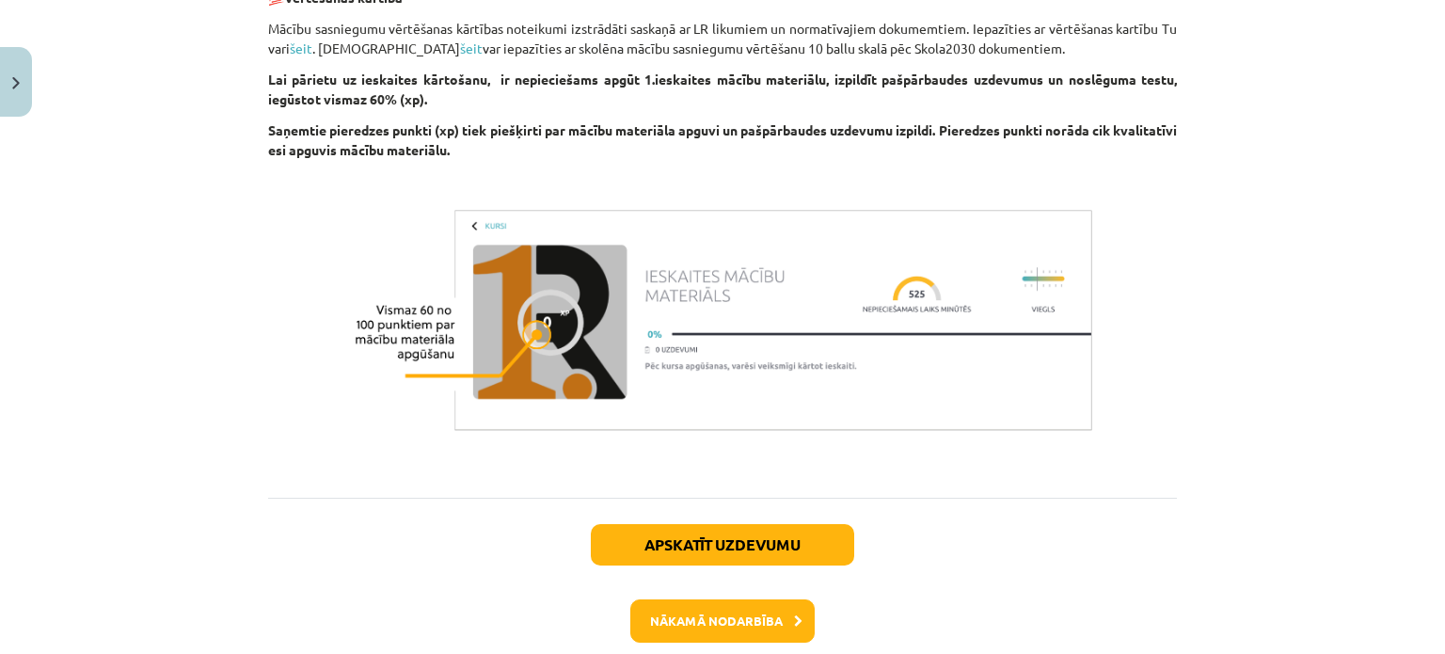
scroll to position [1532, 0]
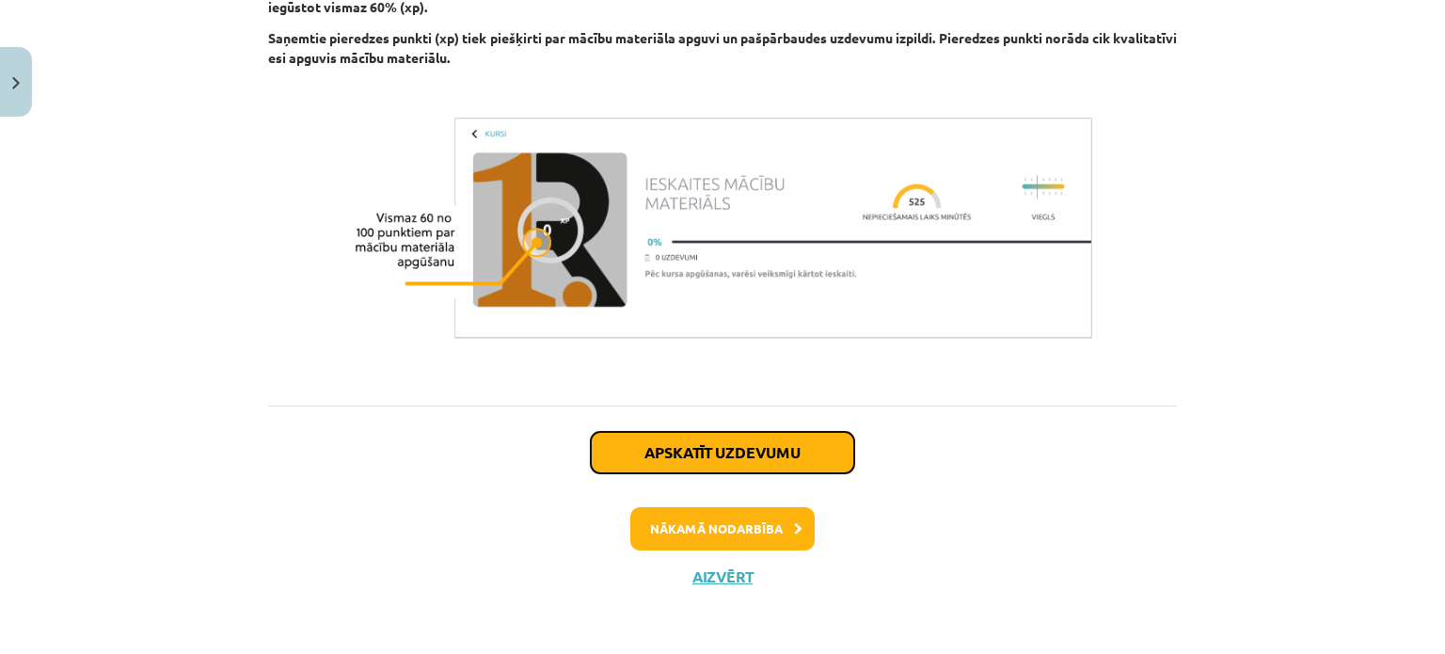
click at [745, 447] on button "Apskatīt uzdevumu" at bounding box center [722, 452] width 263 height 41
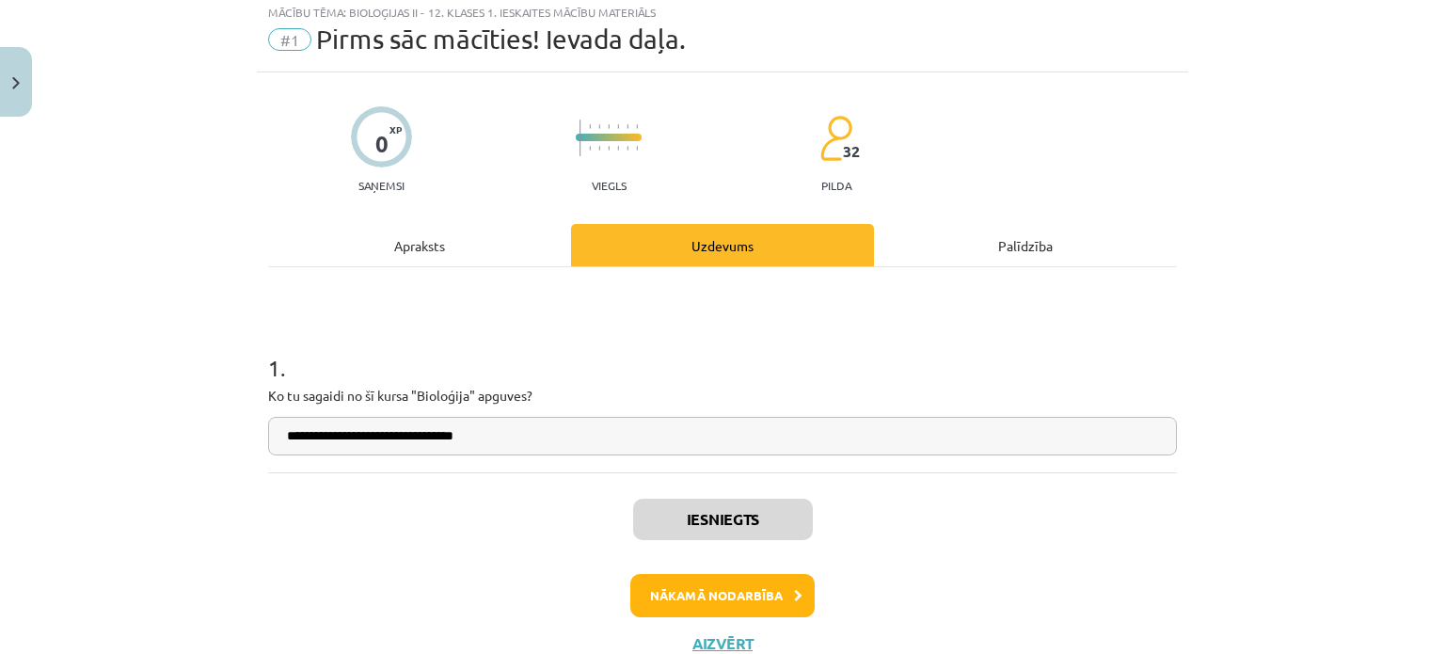
scroll to position [47, 0]
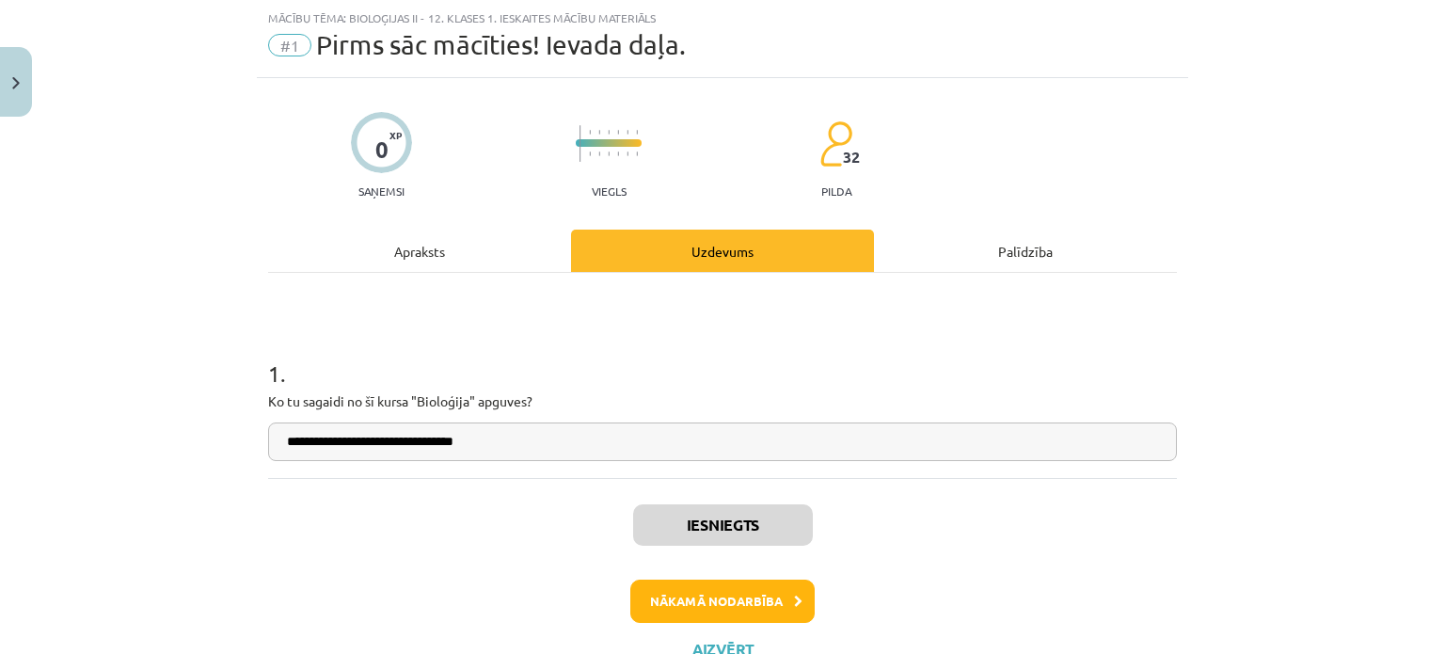
click at [676, 621] on div "Iesniegts Nākamā nodarbība Aizvērt" at bounding box center [722, 574] width 909 height 192
click at [679, 614] on button "Nākamā nodarbība" at bounding box center [722, 600] width 184 height 43
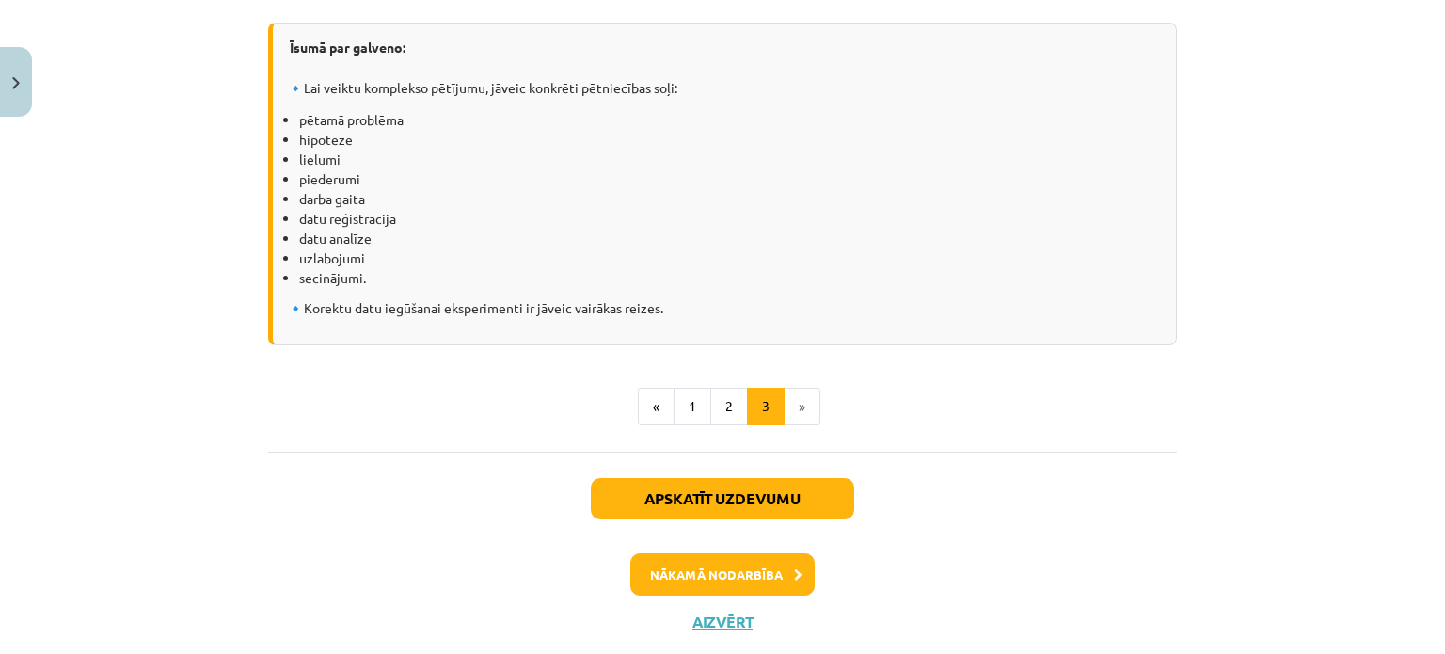
scroll to position [2686, 0]
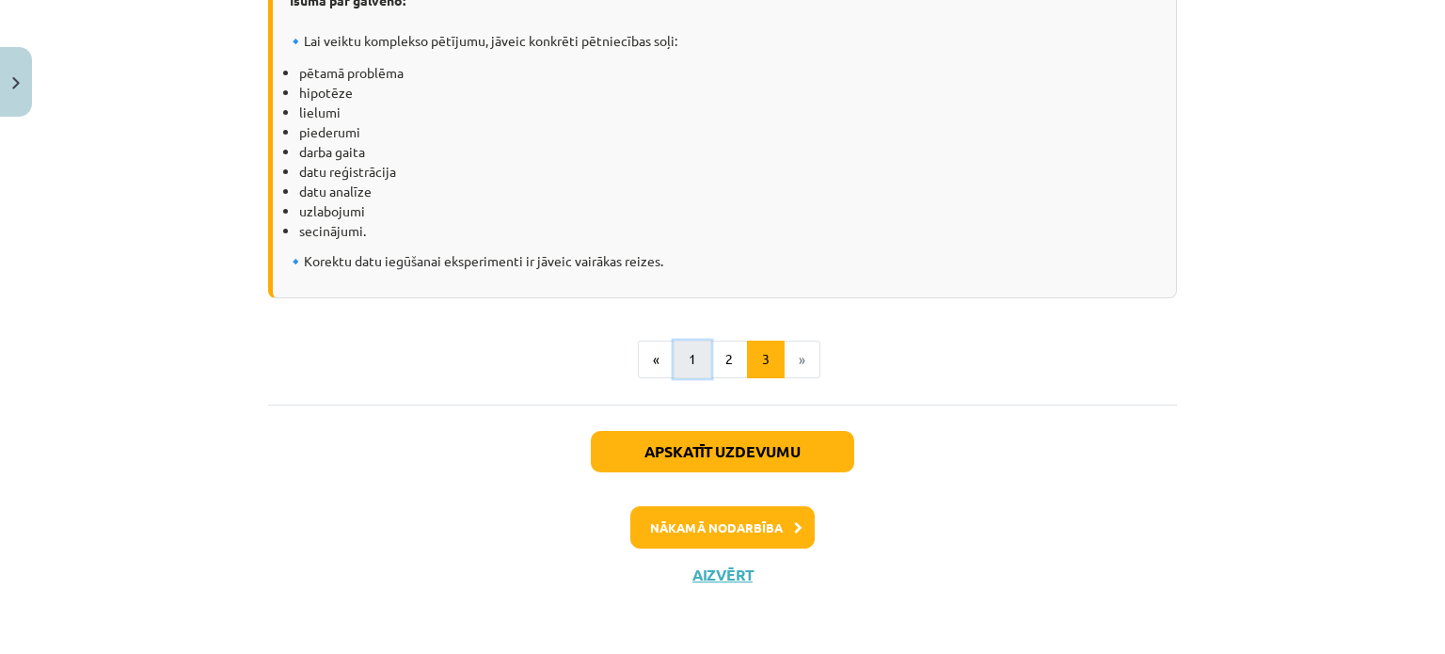
click at [673, 348] on button "1" at bounding box center [692, 359] width 38 height 38
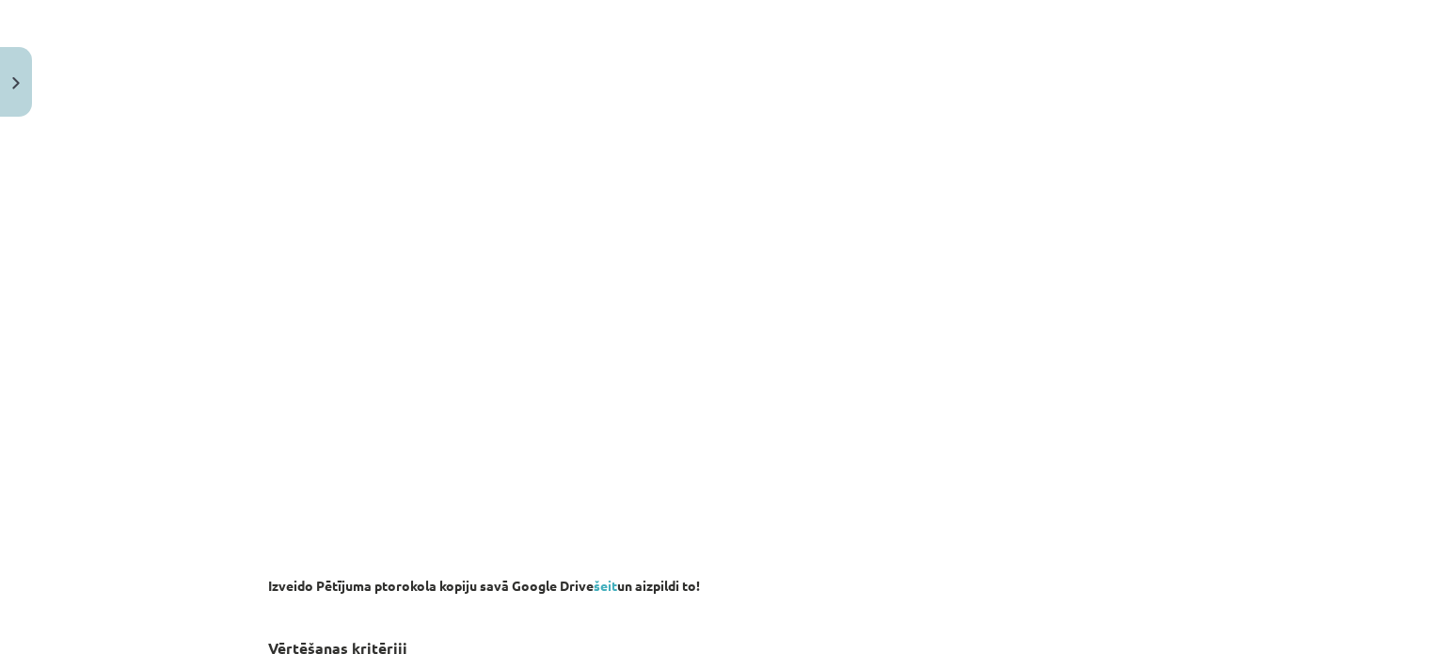
scroll to position [1057, 0]
